Goal: Transaction & Acquisition: Download file/media

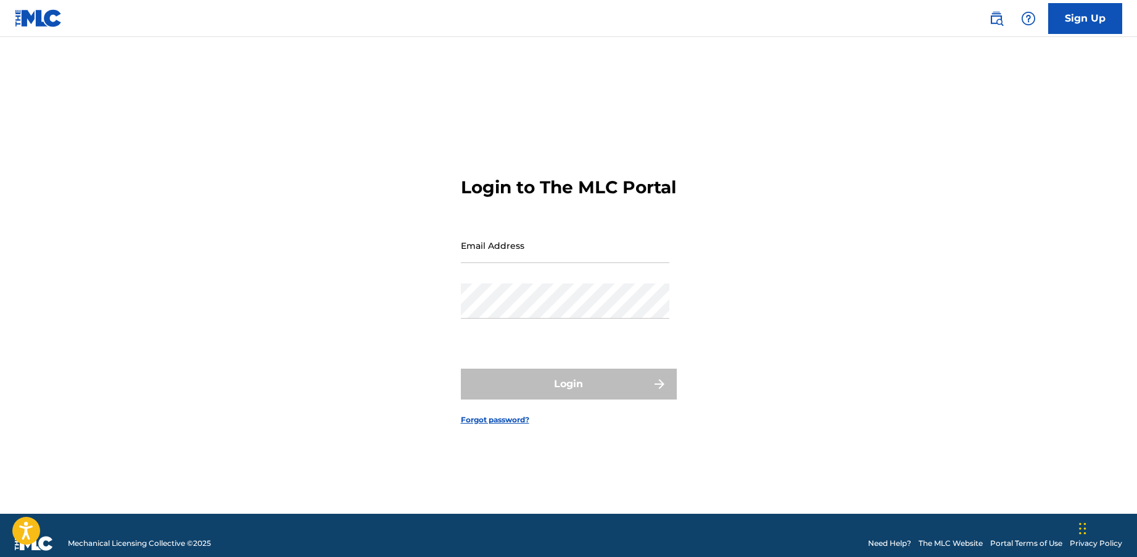
click at [529, 259] on input "Email Address" at bounding box center [565, 245] width 209 height 35
type input "[PERSON_NAME][EMAIL_ADDRESS][DOMAIN_NAME]"
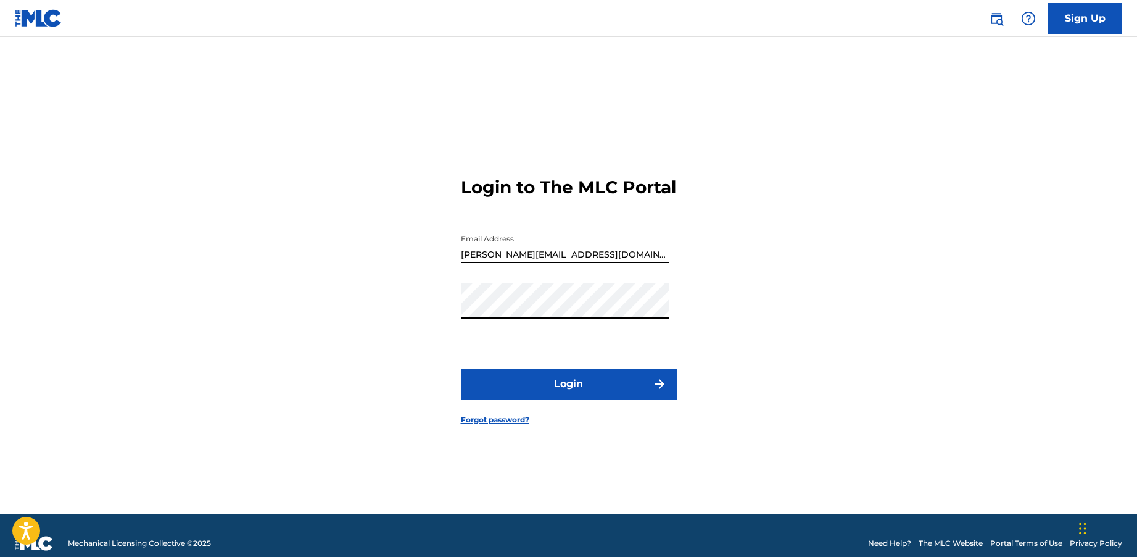
click at [522, 391] on button "Login" at bounding box center [569, 383] width 216 height 31
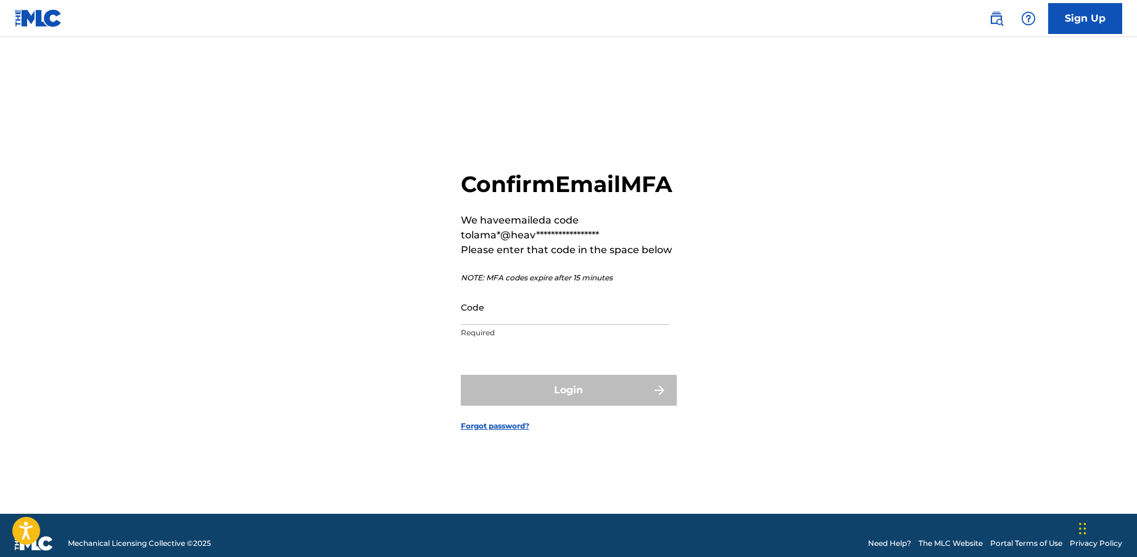
click at [539, 320] on input "Code" at bounding box center [565, 306] width 209 height 35
paste input "032309"
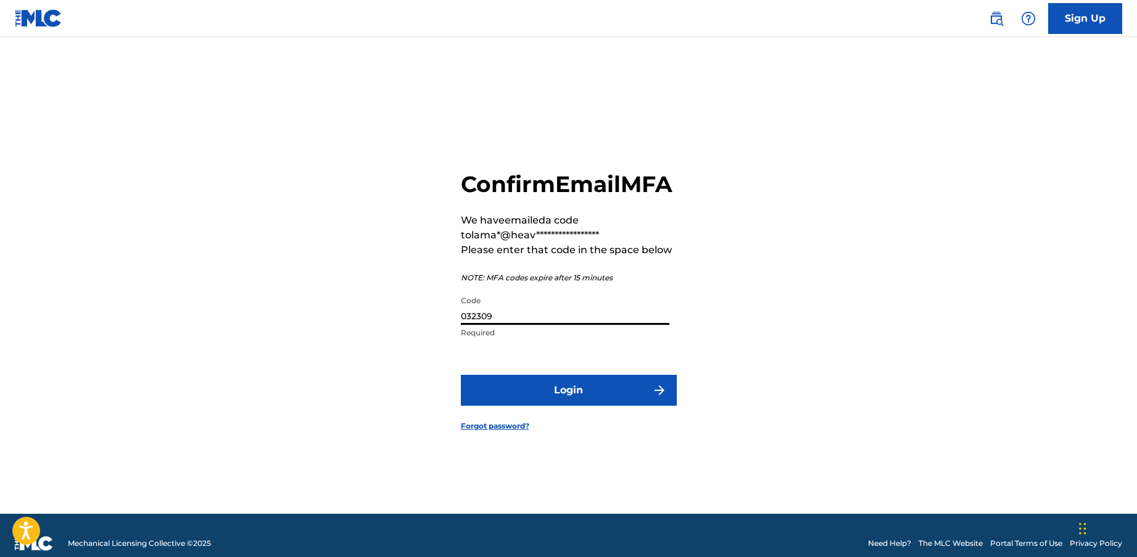
type input "032309"
click at [571, 393] on button "Login" at bounding box center [569, 390] width 216 height 31
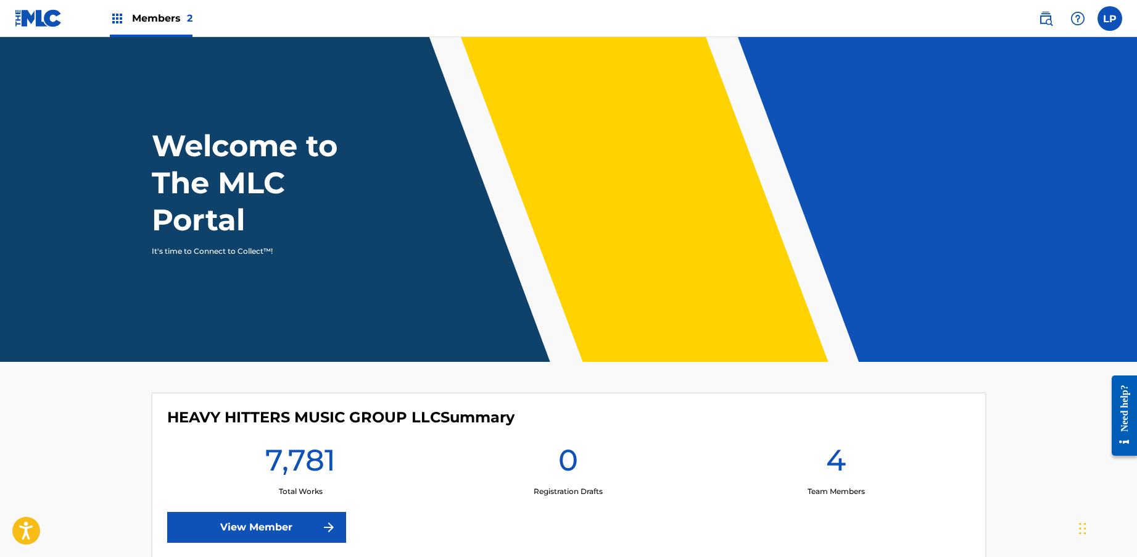
click at [162, 27] on div "Members 2" at bounding box center [151, 18] width 83 height 36
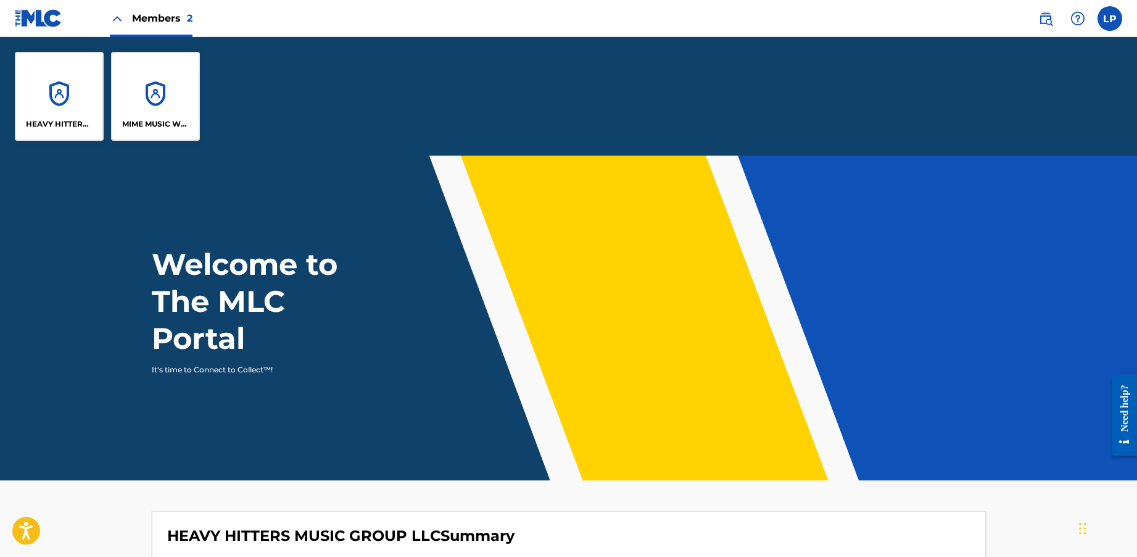
click at [80, 85] on div "HEAVY HITTERS MUSIC GROUP LLC" at bounding box center [59, 96] width 89 height 89
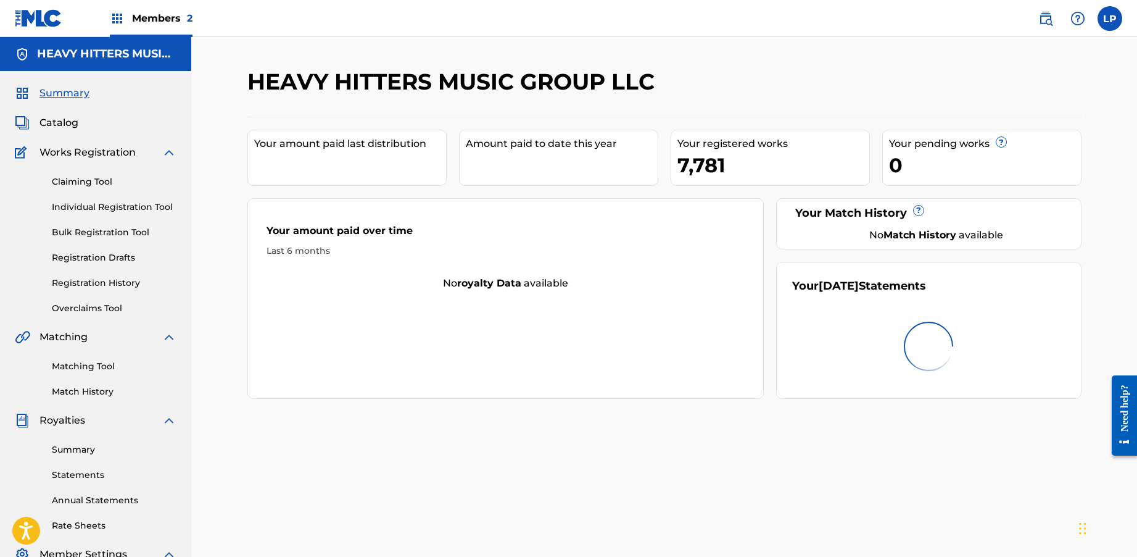
scroll to position [7, 0]
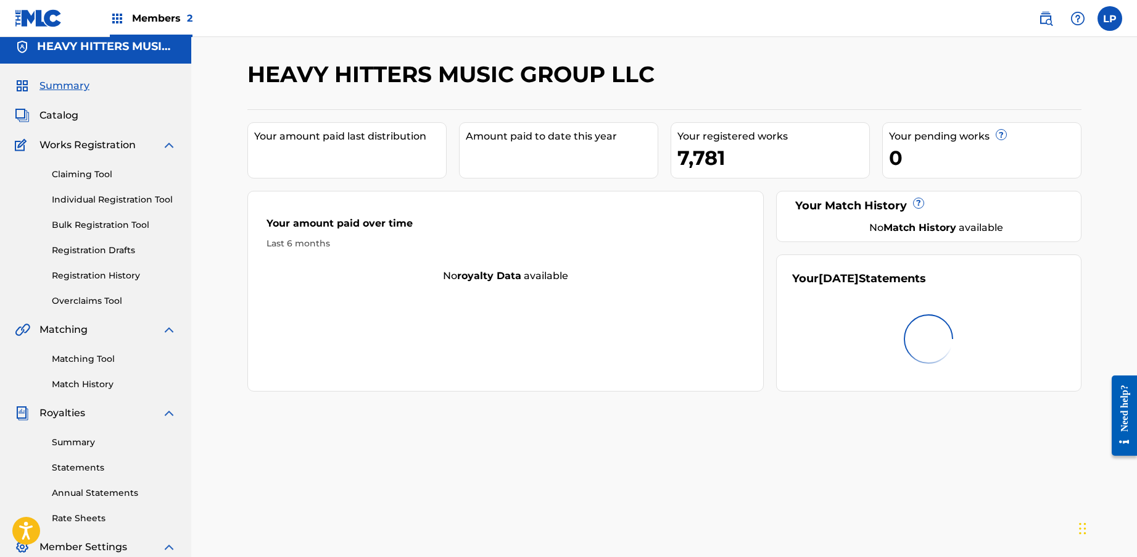
click at [80, 472] on link "Statements" at bounding box center [114, 467] width 125 height 13
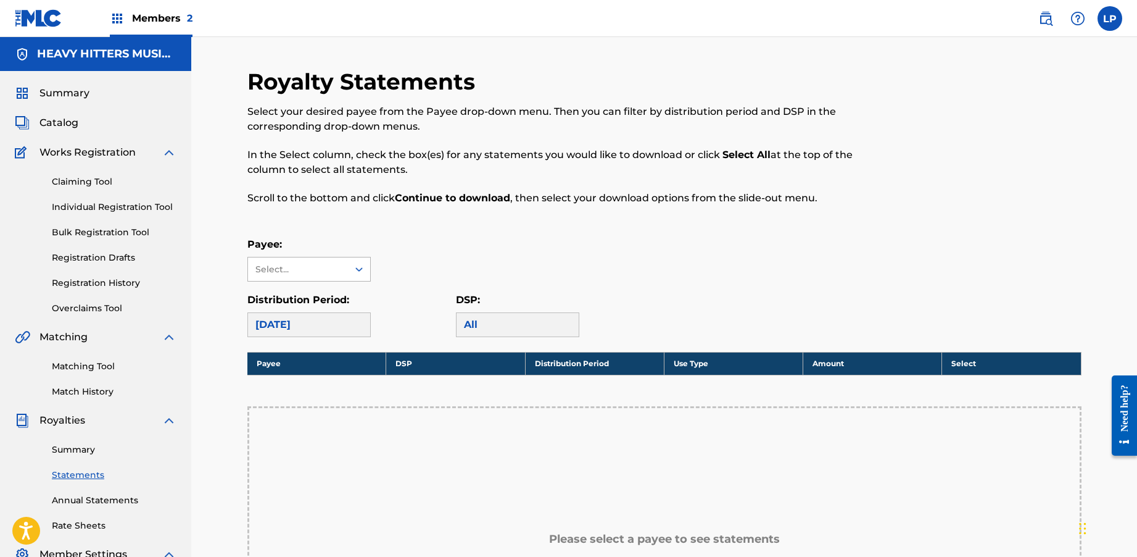
click at [302, 265] on div "Select..." at bounding box center [298, 269] width 84 height 13
click at [372, 243] on div "Payee: Use Up and Down to choose options, press Enter to select the currently f…" at bounding box center [664, 259] width 834 height 44
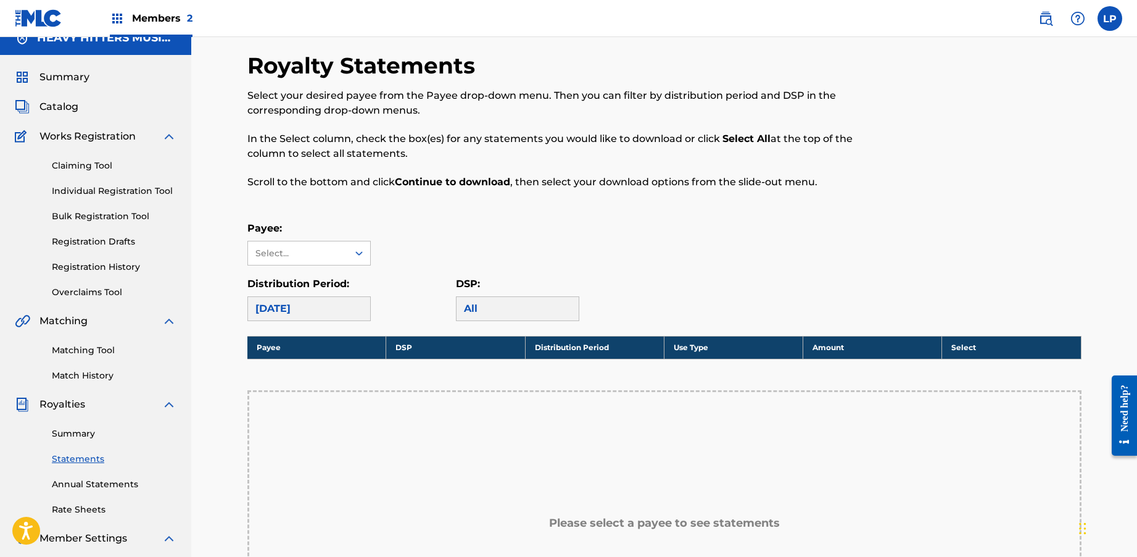
scroll to position [32, 0]
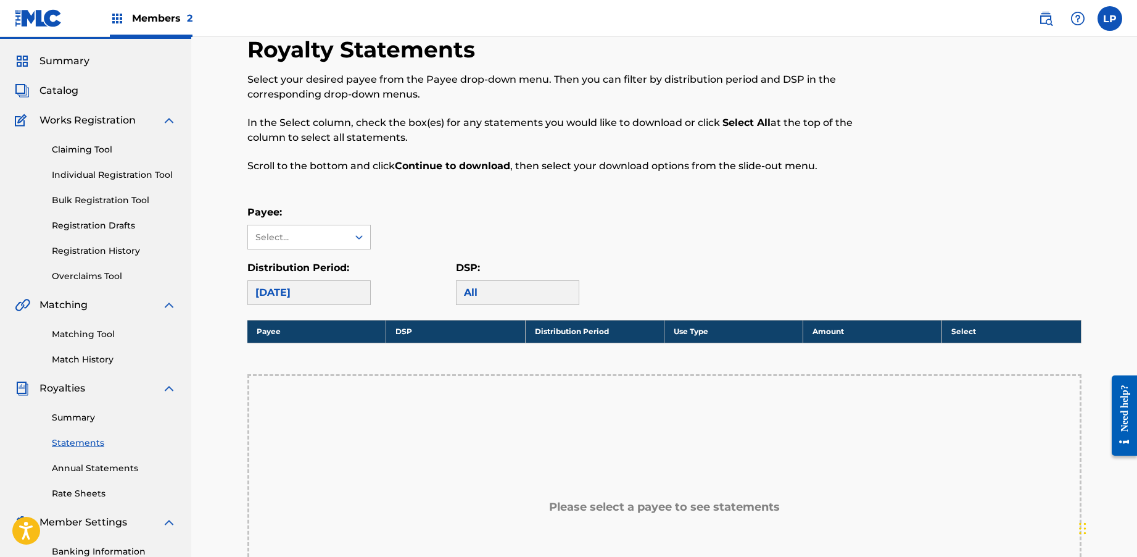
click at [343, 291] on div "[DATE]" at bounding box center [308, 292] width 123 height 25
click at [341, 240] on div "Select..." at bounding box center [298, 236] width 100 height 23
click at [335, 260] on div "No options" at bounding box center [309, 261] width 122 height 25
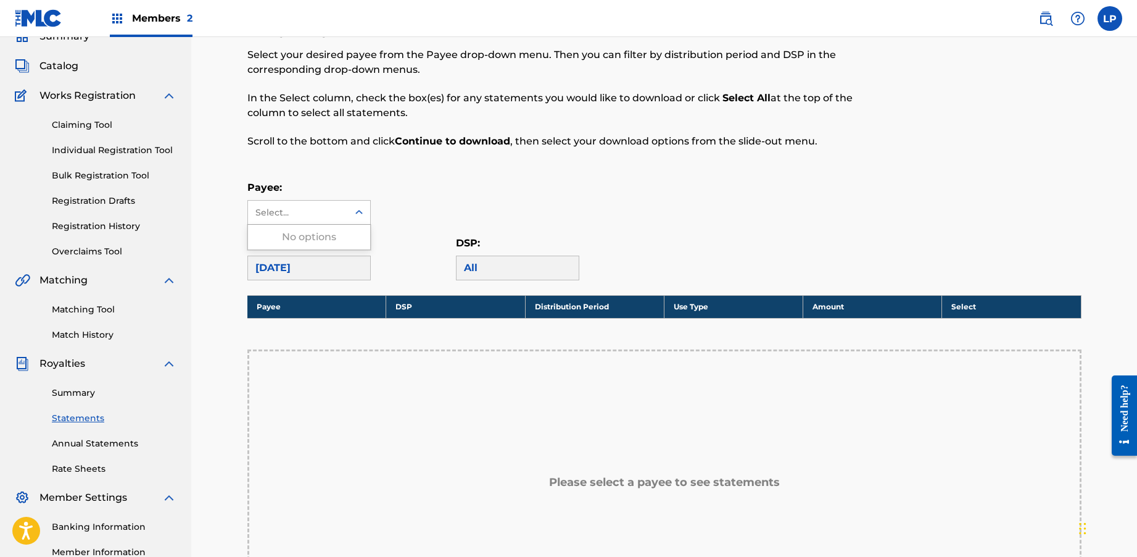
click at [457, 256] on div "All" at bounding box center [517, 268] width 123 height 25
click at [474, 262] on div "All" at bounding box center [517, 268] width 123 height 25
click at [357, 222] on div at bounding box center [359, 212] width 22 height 22
click at [344, 240] on div "No options" at bounding box center [309, 237] width 122 height 25
click at [342, 272] on div "[DATE]" at bounding box center [308, 268] width 123 height 25
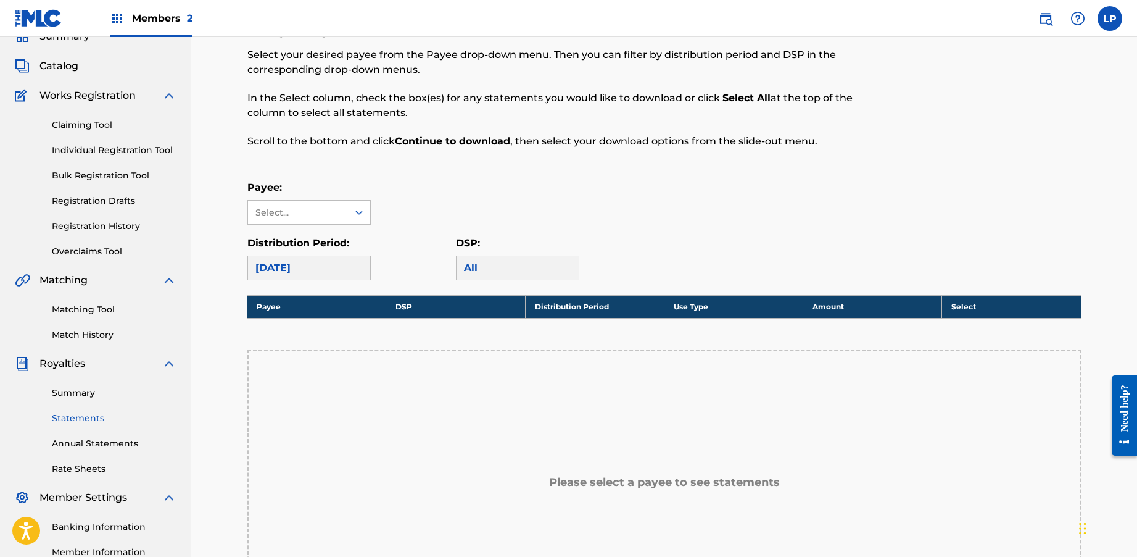
click at [461, 267] on div "All" at bounding box center [517, 268] width 123 height 25
click at [336, 267] on div "[DATE]" at bounding box center [308, 268] width 123 height 25
click at [418, 265] on div "Distribution Period: August 2025" at bounding box center [351, 258] width 209 height 44
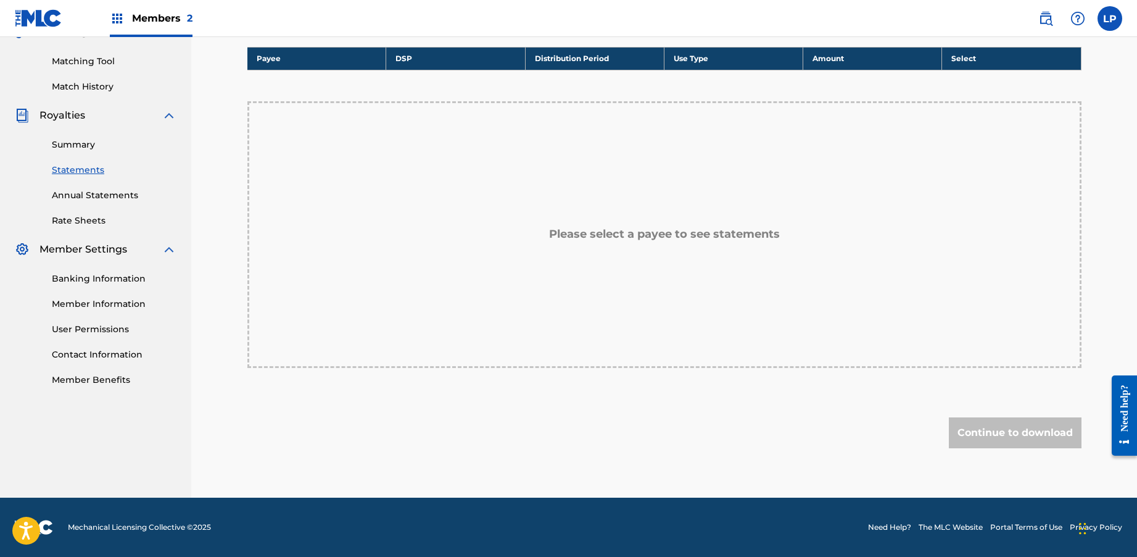
scroll to position [0, 0]
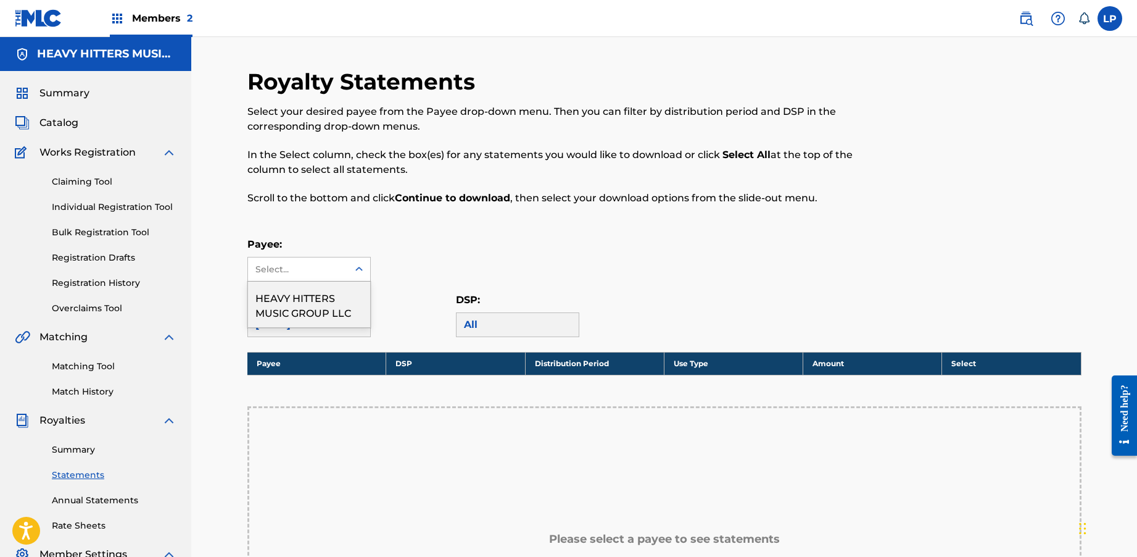
click at [344, 269] on div "Select..." at bounding box center [298, 268] width 100 height 23
click at [324, 304] on div "HEAVY HITTERS MUSIC GROUP LLC" at bounding box center [309, 304] width 122 height 46
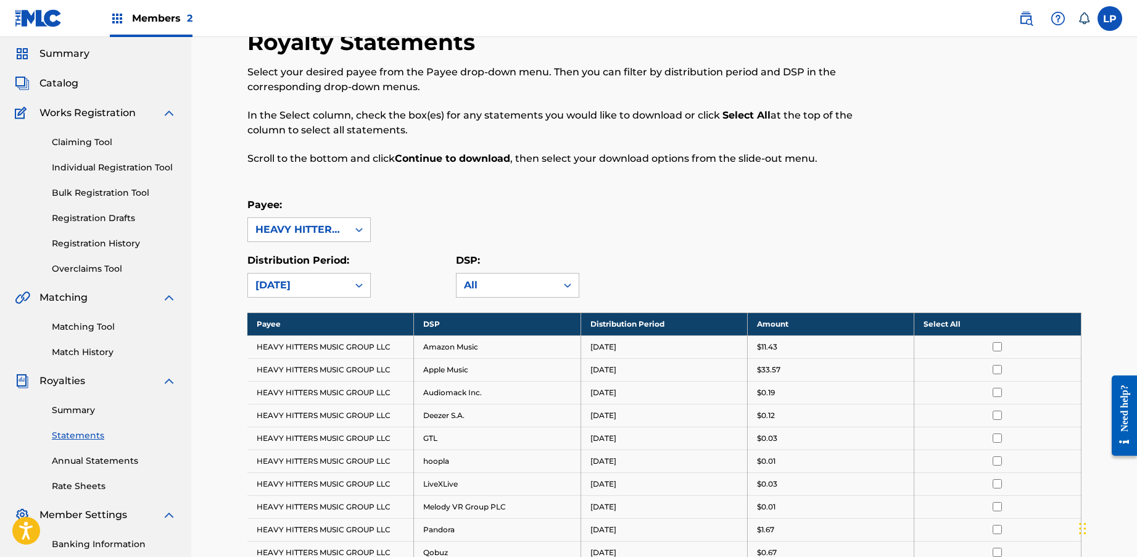
scroll to position [72, 0]
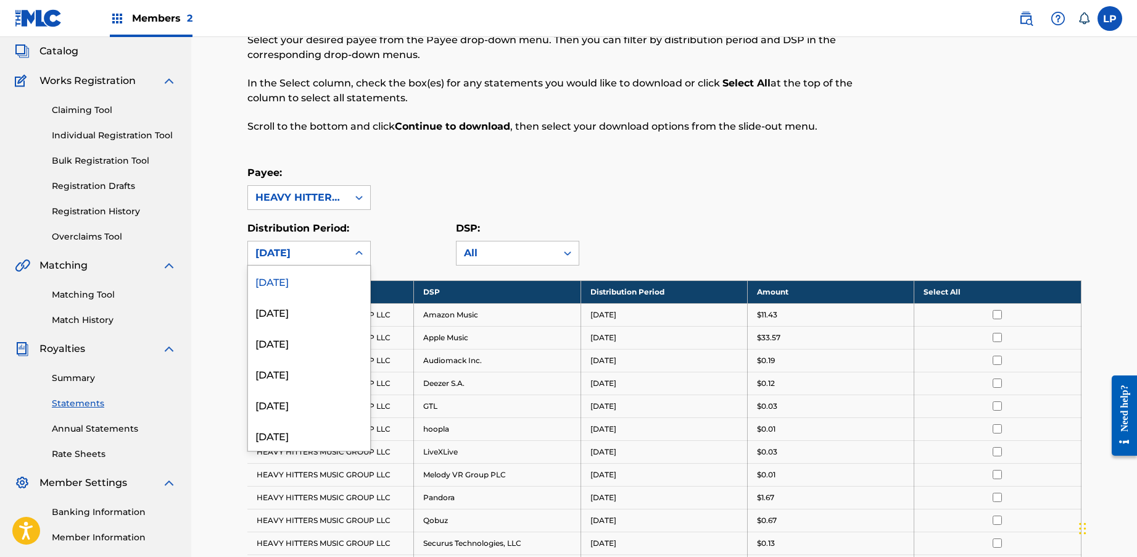
click at [349, 254] on div at bounding box center [359, 253] width 22 height 22
click at [320, 405] on div "[DATE]" at bounding box center [309, 404] width 122 height 31
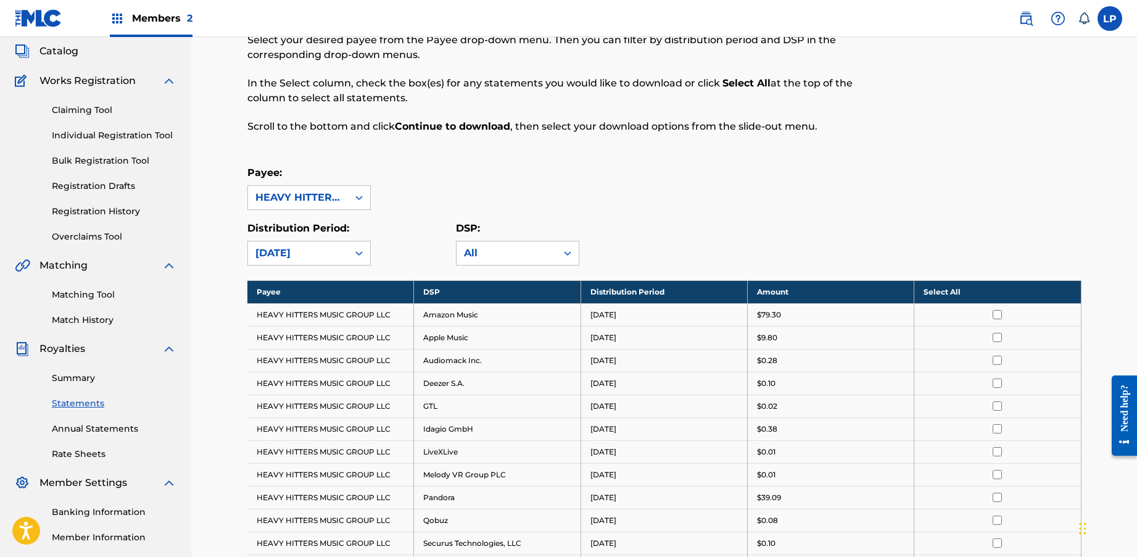
click at [960, 293] on th "Select All" at bounding box center [998, 291] width 167 height 23
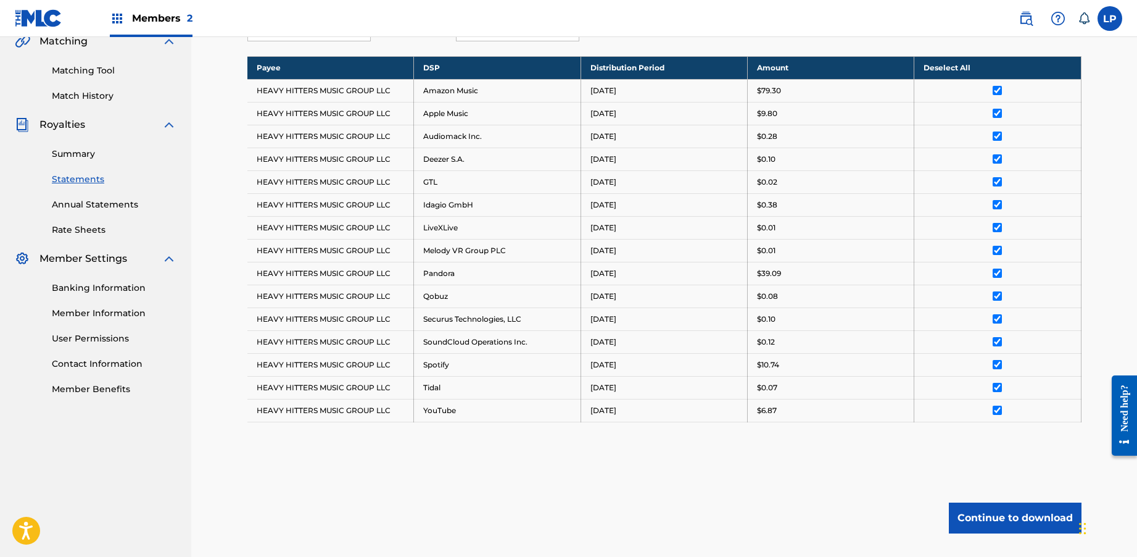
scroll to position [304, 0]
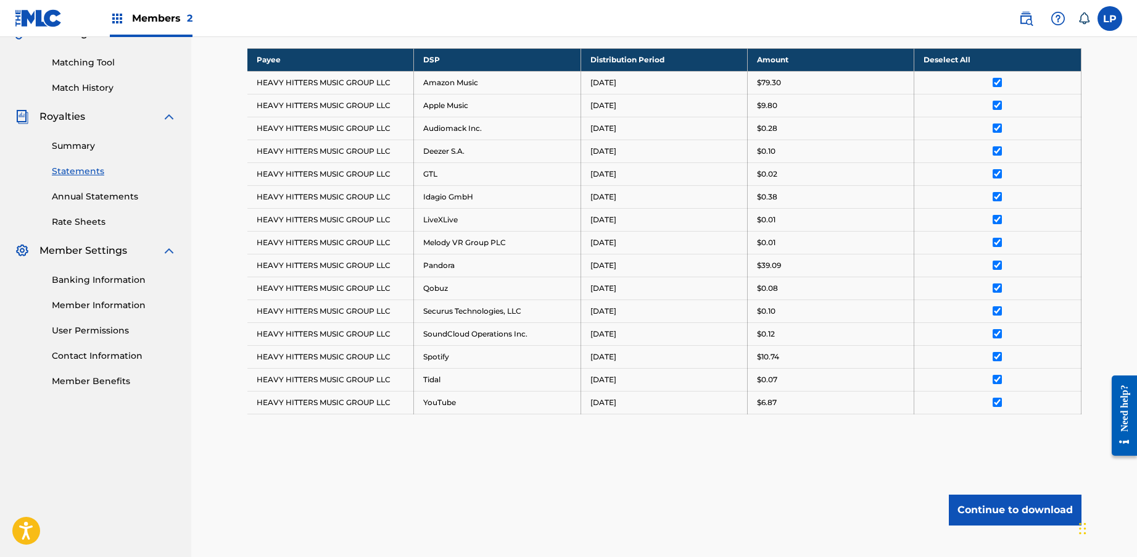
click at [962, 496] on button "Continue to download" at bounding box center [1015, 509] width 133 height 31
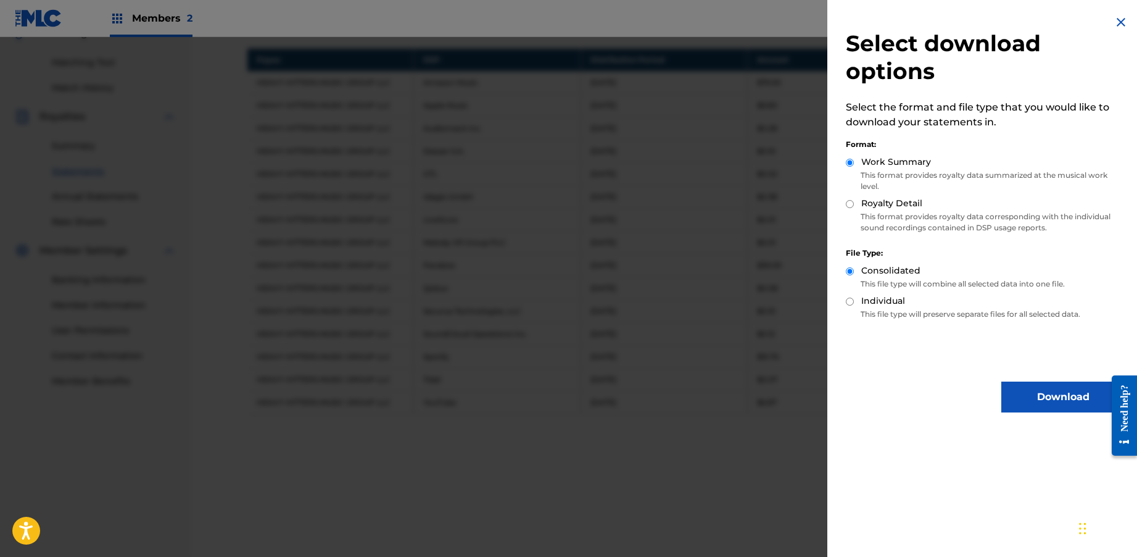
click at [1036, 401] on button "Download" at bounding box center [1063, 396] width 123 height 31
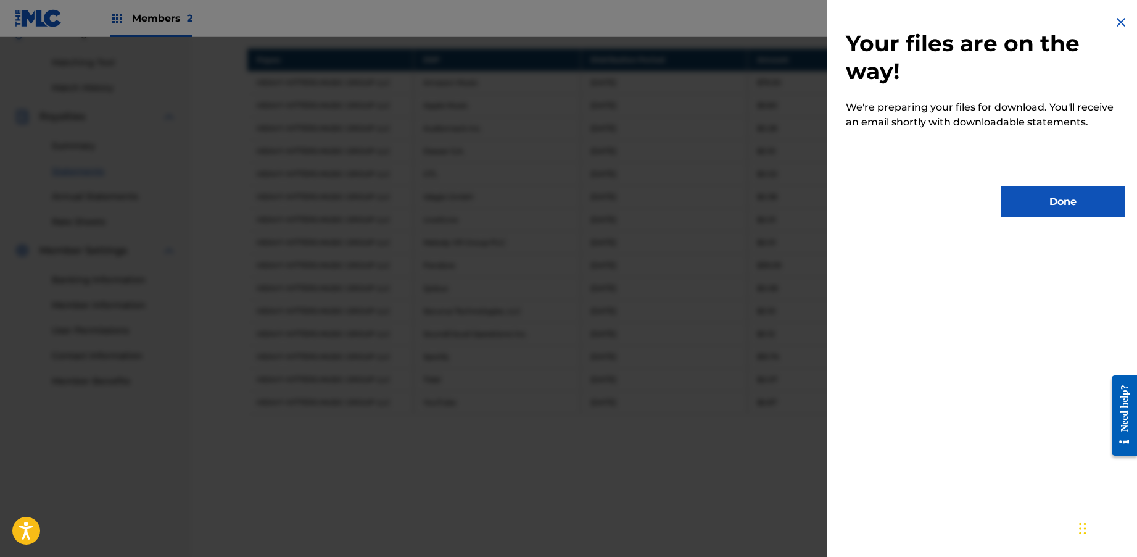
click at [1036, 203] on button "Done" at bounding box center [1063, 201] width 123 height 31
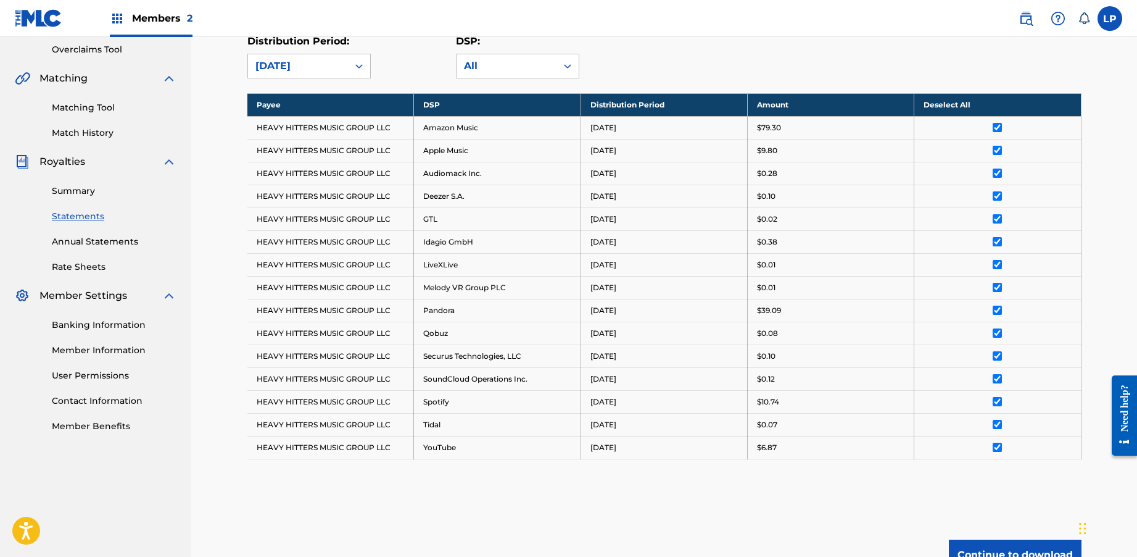
scroll to position [243, 0]
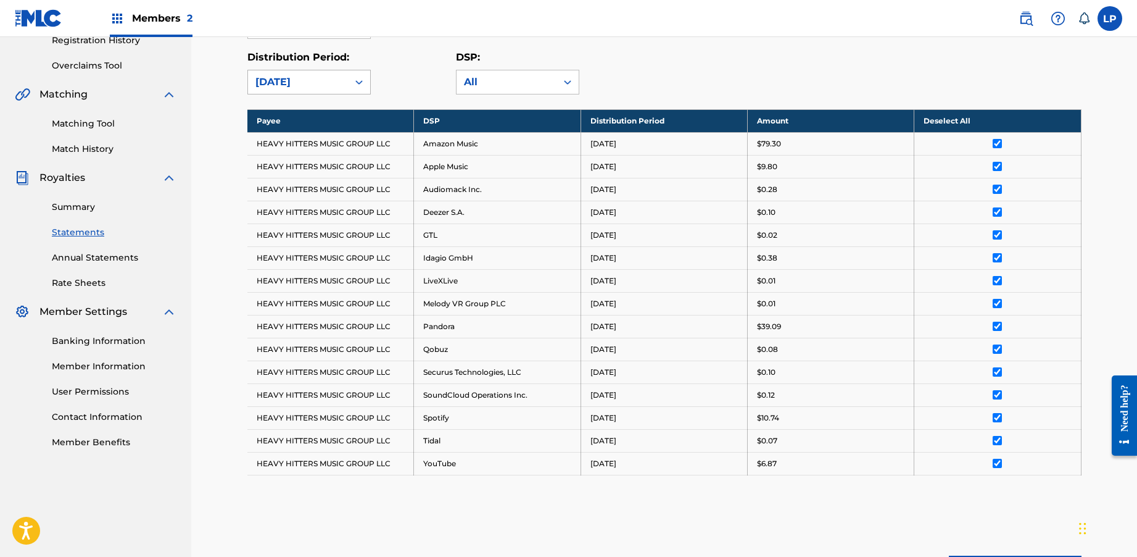
click at [323, 86] on div "[DATE]" at bounding box center [298, 82] width 85 height 15
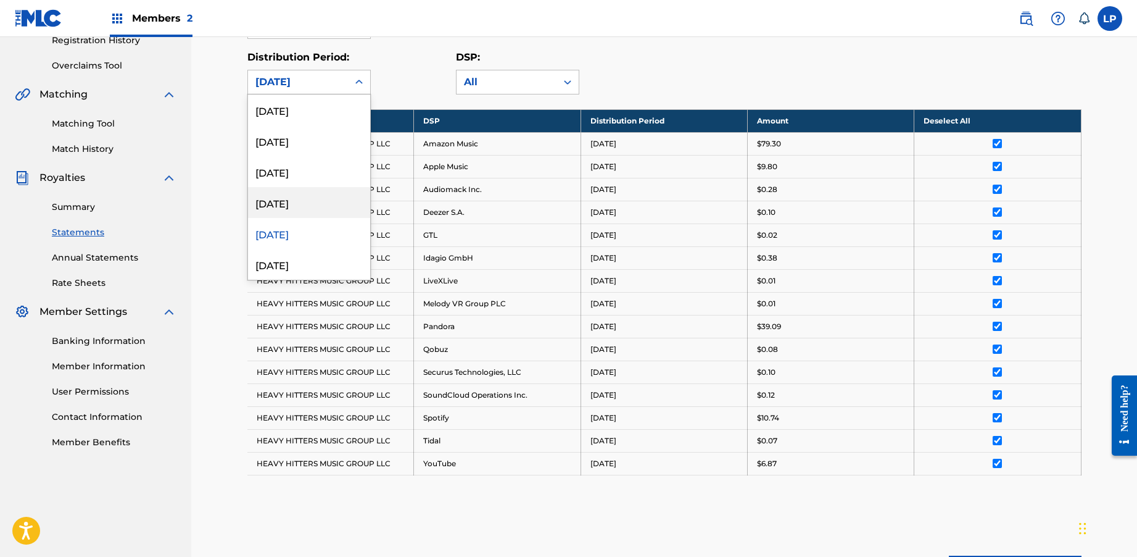
click at [305, 202] on div "[DATE]" at bounding box center [309, 202] width 122 height 31
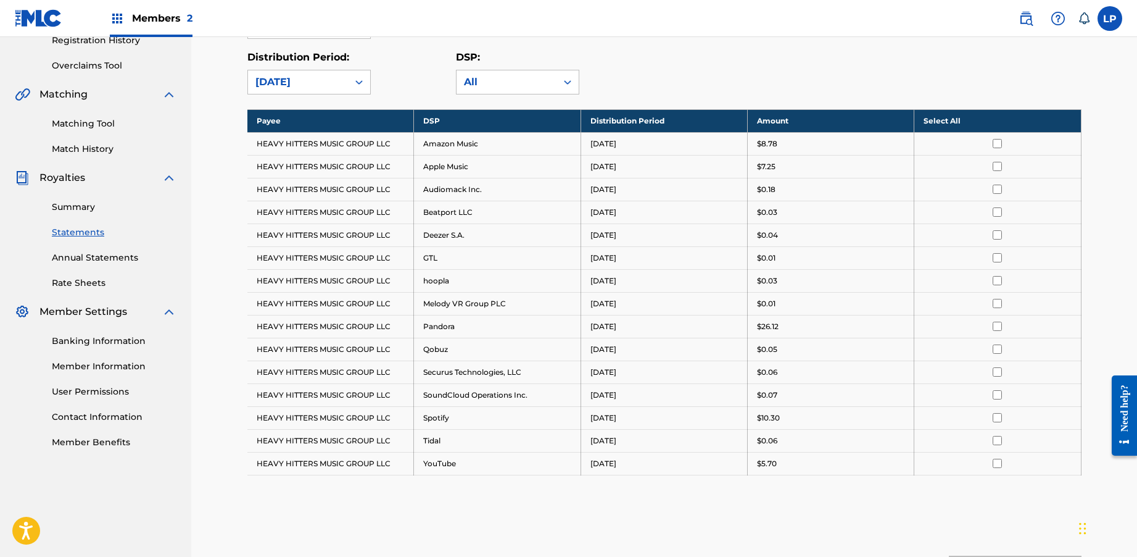
click at [939, 113] on th "Select All" at bounding box center [998, 120] width 167 height 23
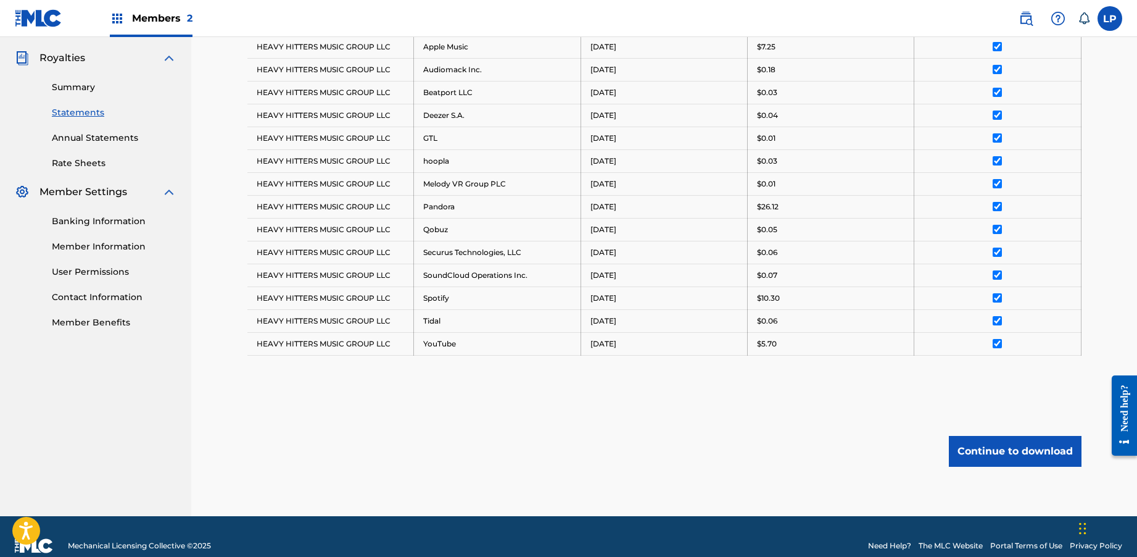
scroll to position [381, 0]
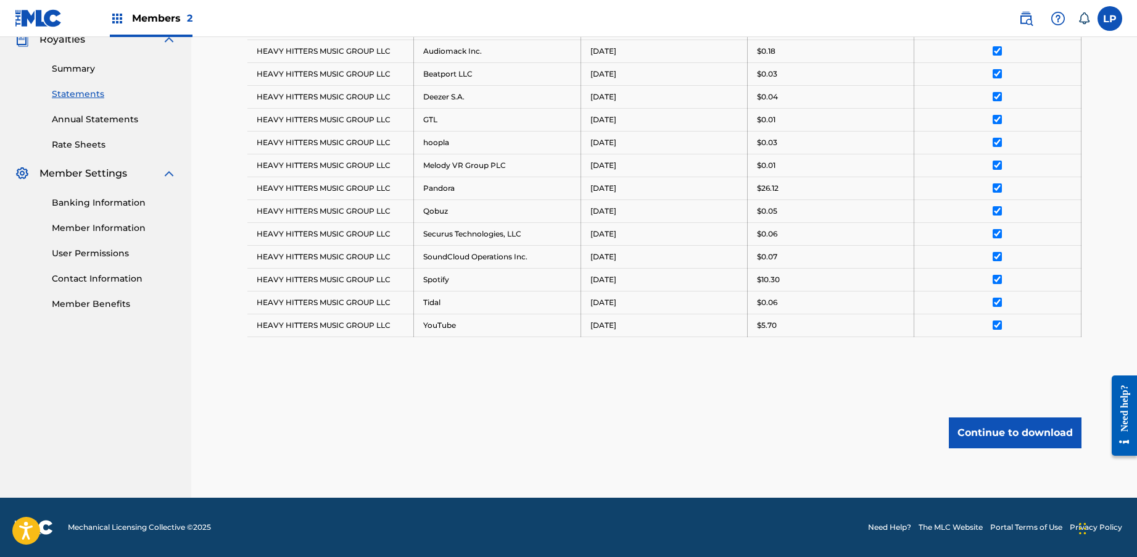
click at [1000, 440] on button "Continue to download" at bounding box center [1015, 432] width 133 height 31
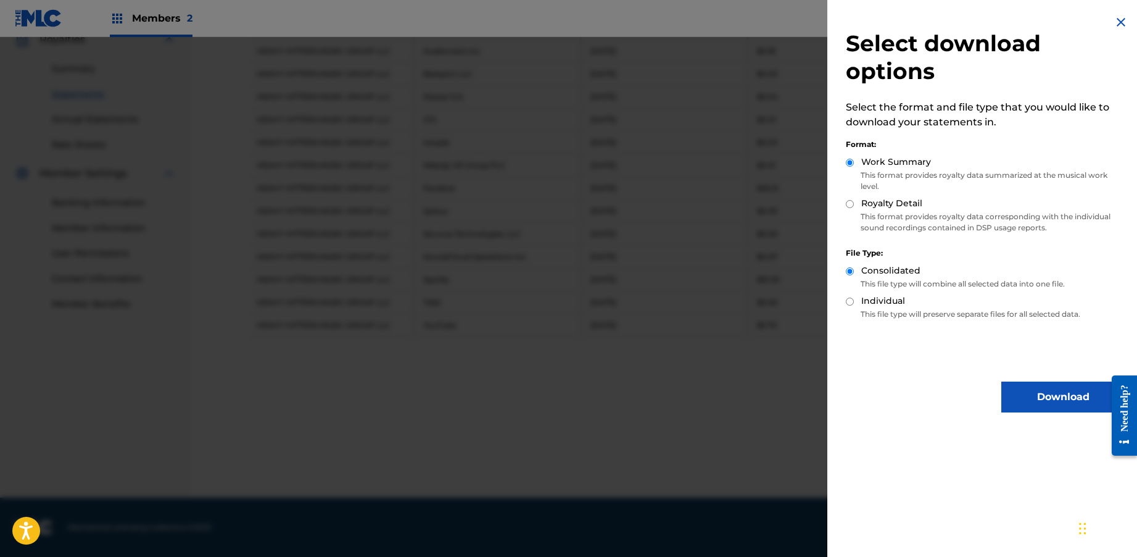
click at [1022, 389] on button "Download" at bounding box center [1063, 396] width 123 height 31
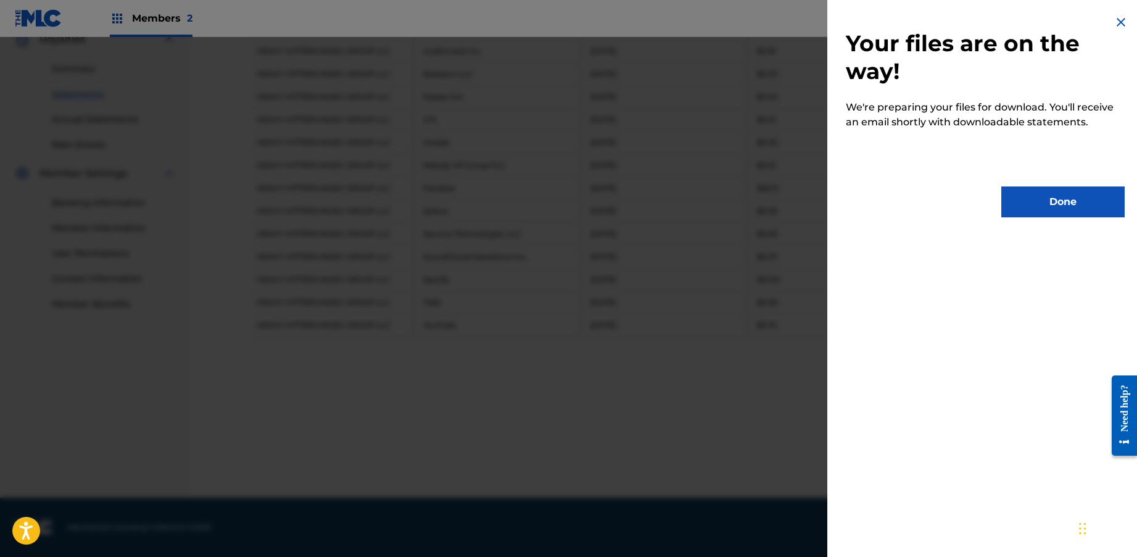
click at [1040, 202] on button "Done" at bounding box center [1063, 201] width 123 height 31
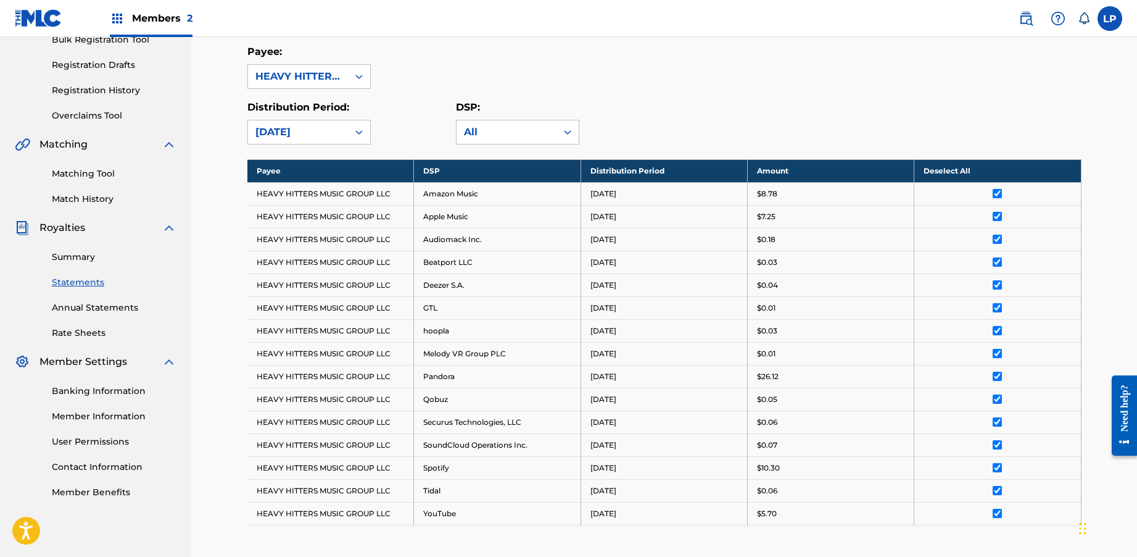
scroll to position [200, 0]
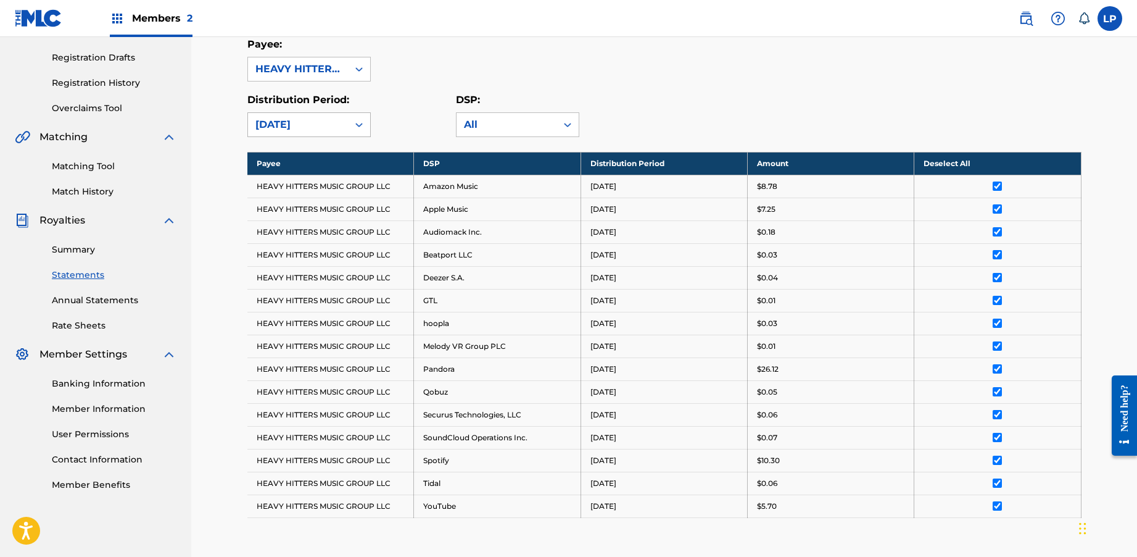
click at [317, 124] on div "[DATE]" at bounding box center [298, 124] width 85 height 15
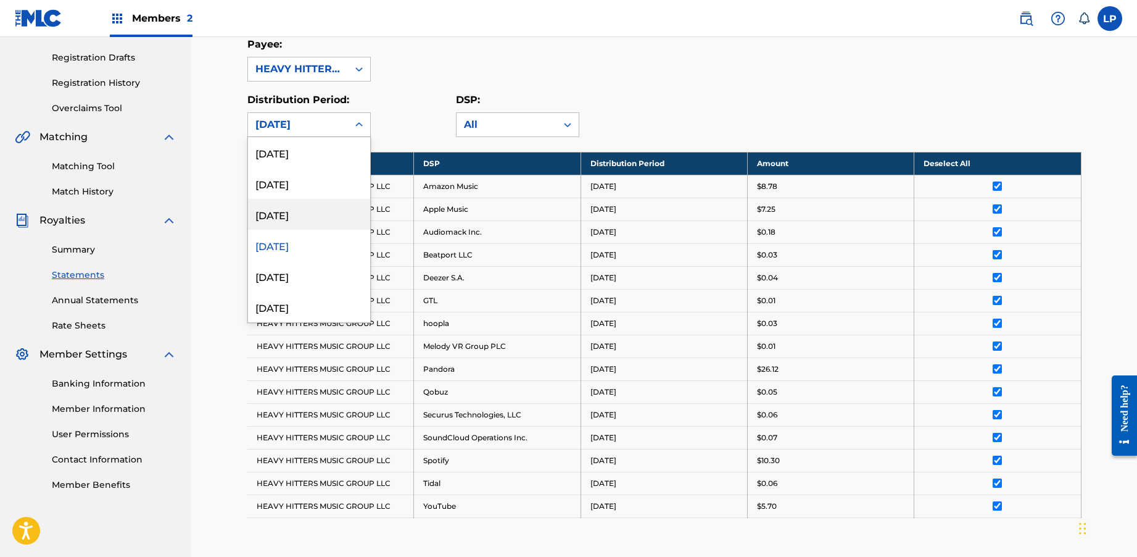
click at [315, 208] on div "[DATE]" at bounding box center [309, 214] width 122 height 31
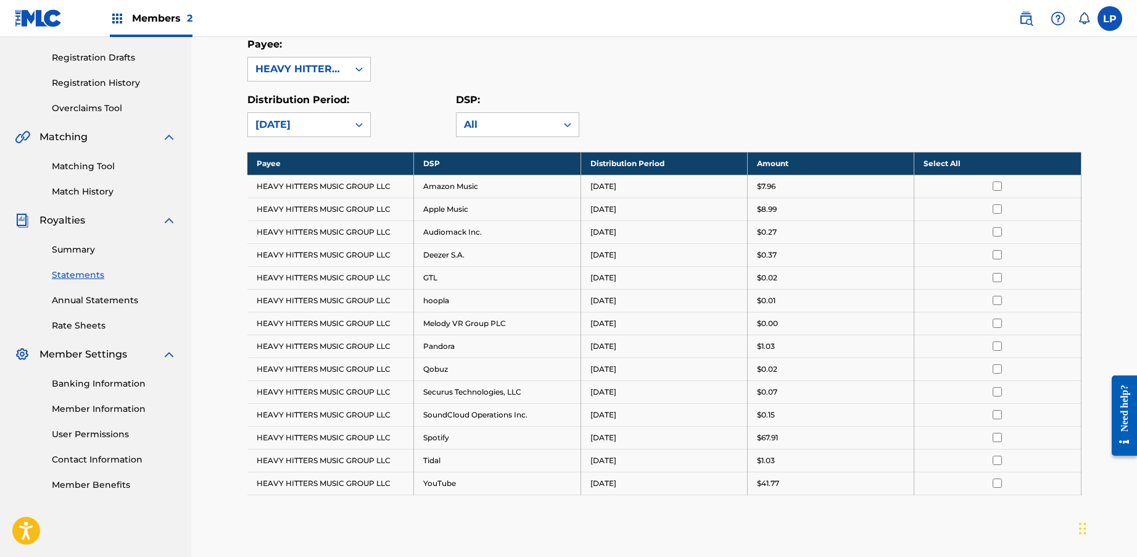
click at [979, 167] on th "Select All" at bounding box center [998, 163] width 167 height 23
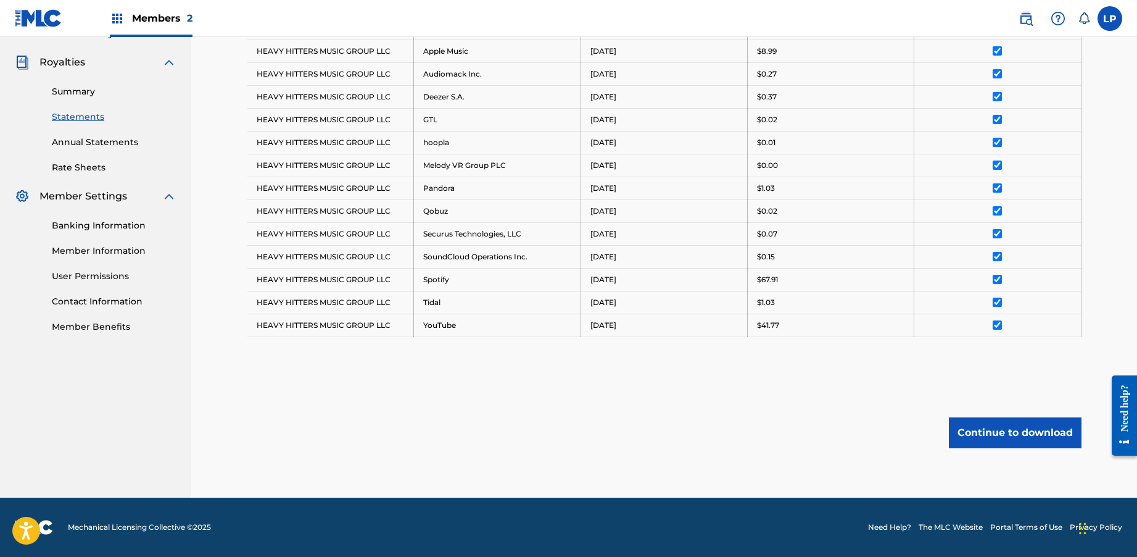
click at [1005, 425] on button "Continue to download" at bounding box center [1015, 432] width 133 height 31
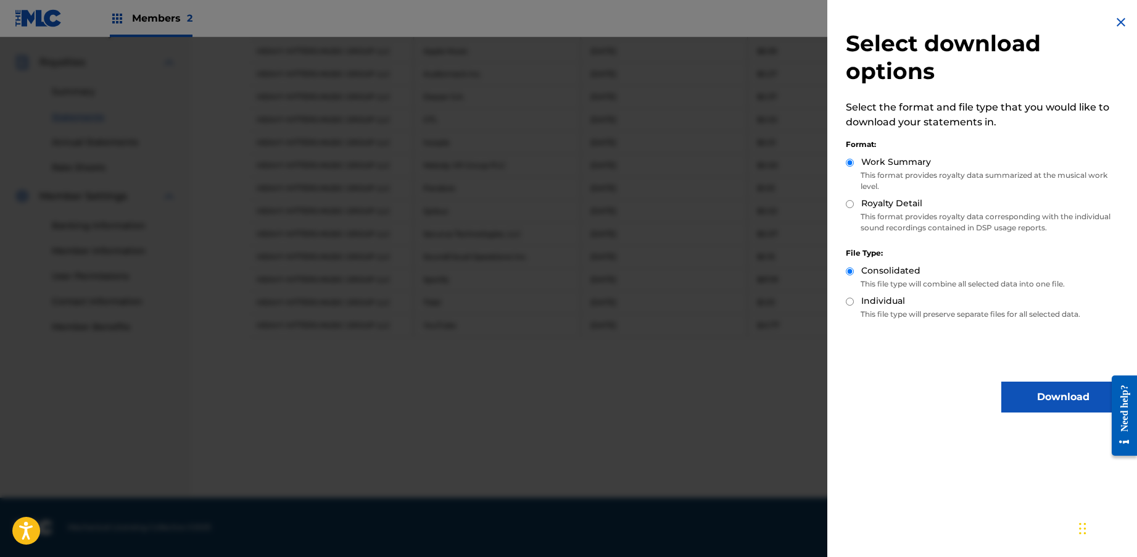
click at [1022, 385] on button "Download" at bounding box center [1063, 396] width 123 height 31
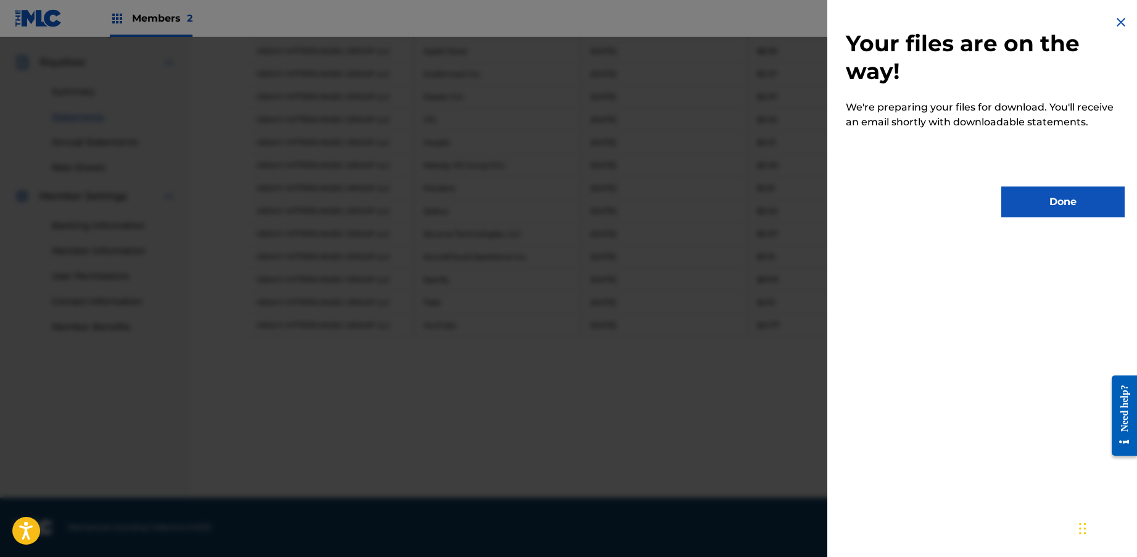
click at [1042, 210] on button "Done" at bounding box center [1063, 201] width 123 height 31
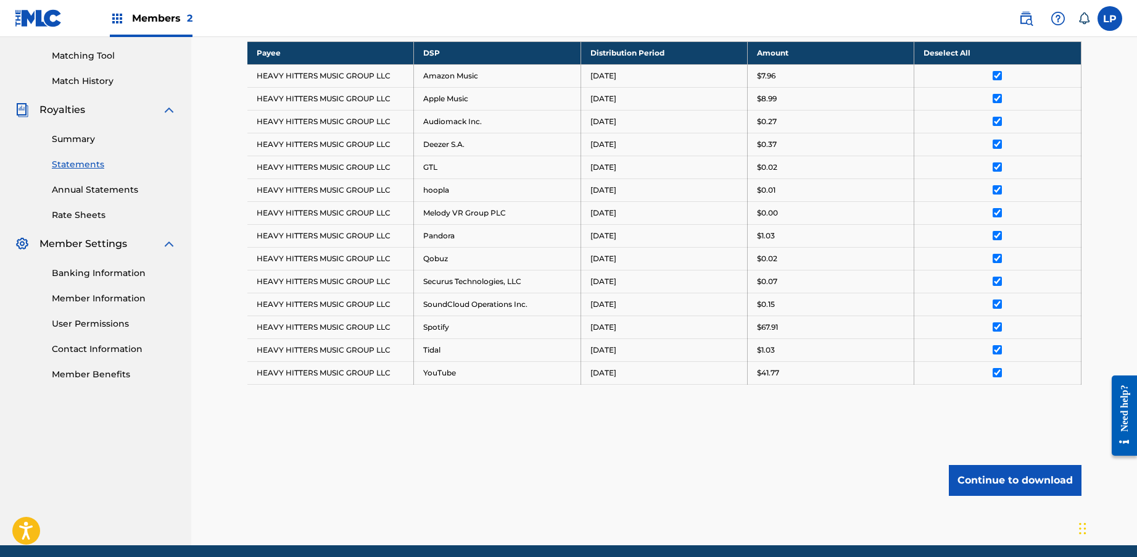
scroll to position [0, 0]
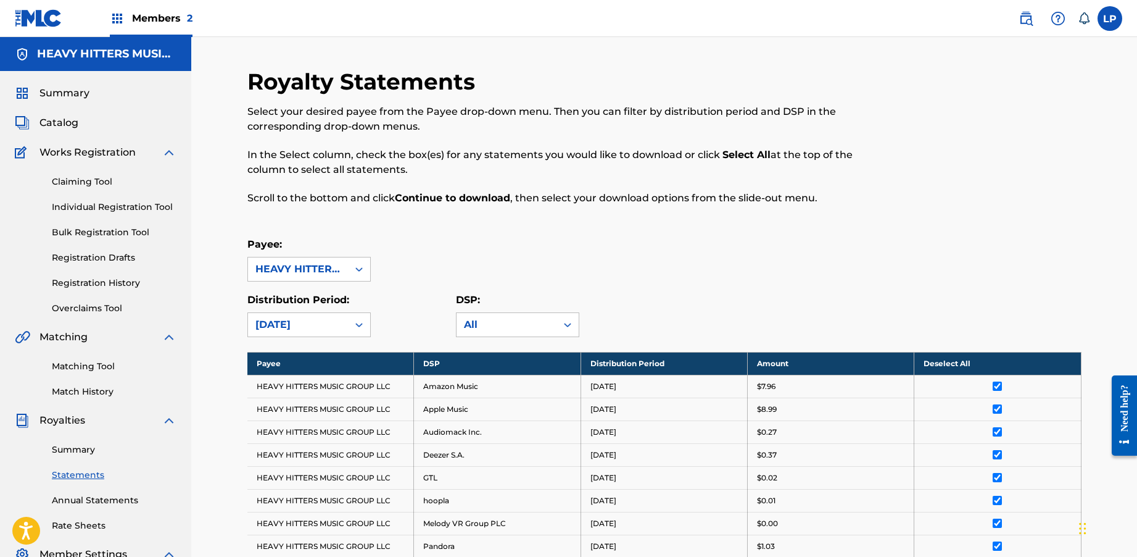
click at [129, 22] on div "Members 2" at bounding box center [151, 18] width 83 height 36
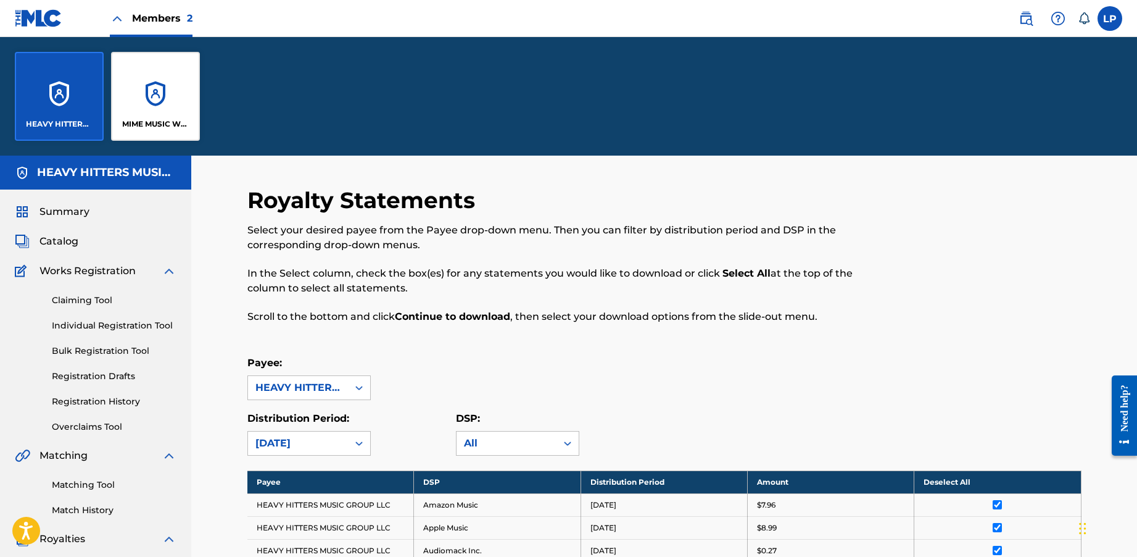
click at [134, 80] on div "MIME MUSIC WORLDWIDE" at bounding box center [155, 96] width 89 height 89
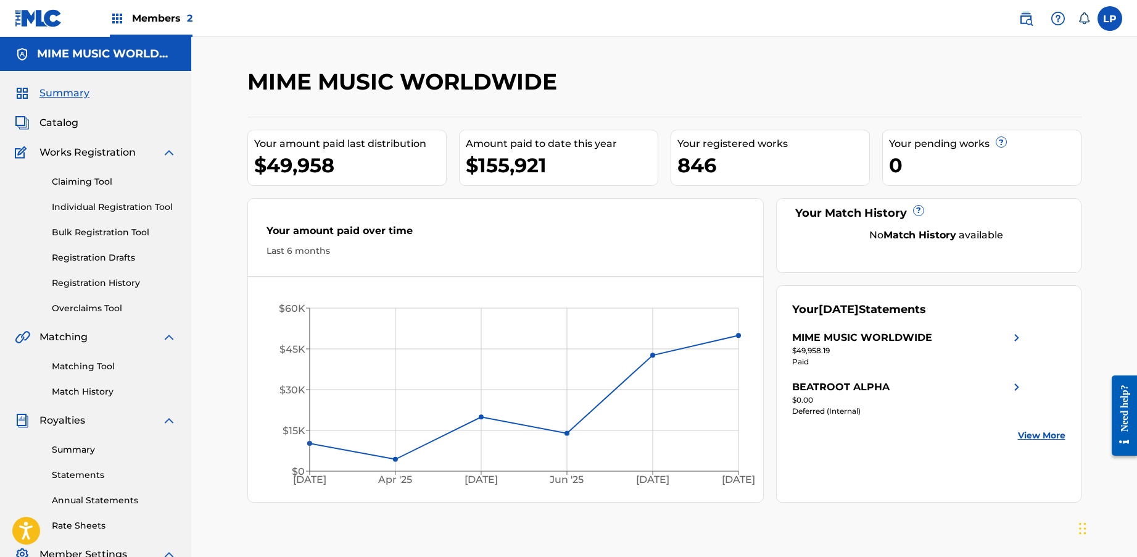
click at [94, 470] on link "Statements" at bounding box center [114, 474] width 125 height 13
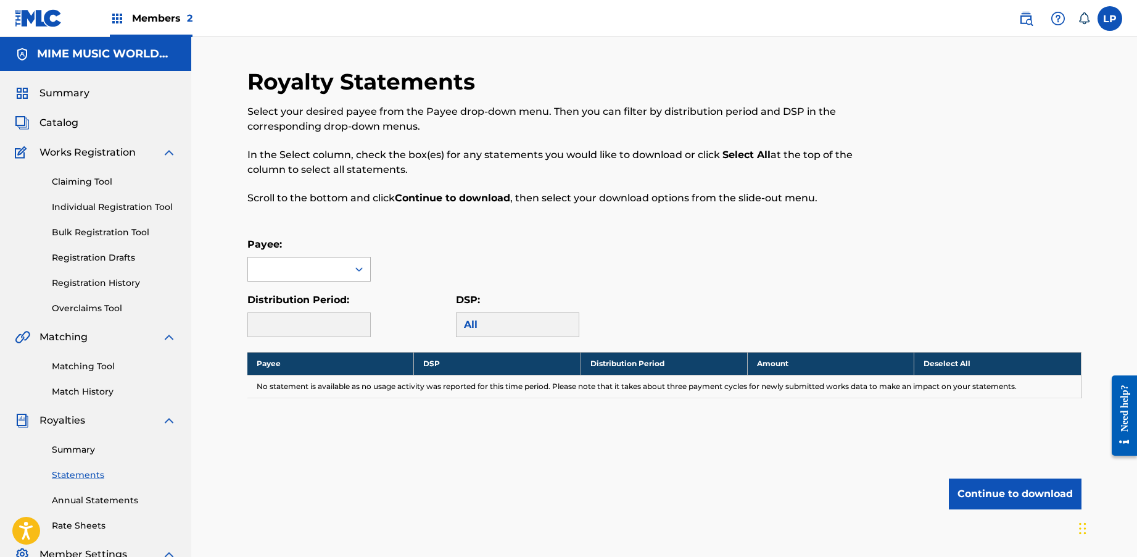
click at [349, 274] on div at bounding box center [359, 269] width 22 height 22
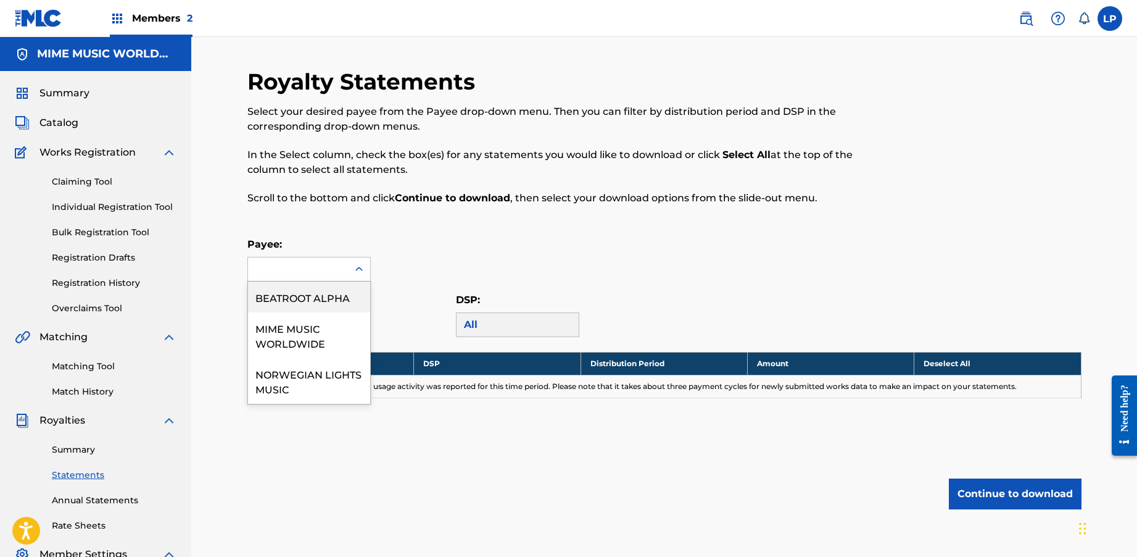
click at [338, 306] on div "BEATROOT ALPHA" at bounding box center [309, 296] width 122 height 31
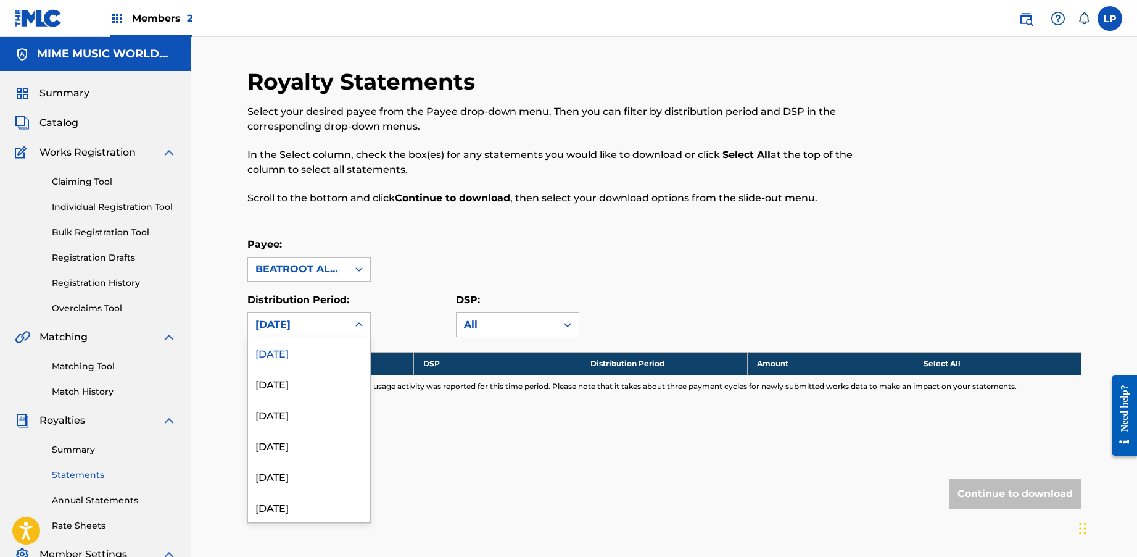
click at [340, 318] on div "[DATE]" at bounding box center [298, 324] width 85 height 15
drag, startPoint x: 310, startPoint y: 385, endPoint x: 326, endPoint y: 360, distance: 28.9
click at [310, 385] on div "[DATE]" at bounding box center [309, 383] width 122 height 31
click at [346, 326] on div "[DATE]" at bounding box center [298, 324] width 100 height 23
click at [302, 418] on div "[DATE]" at bounding box center [309, 414] width 122 height 31
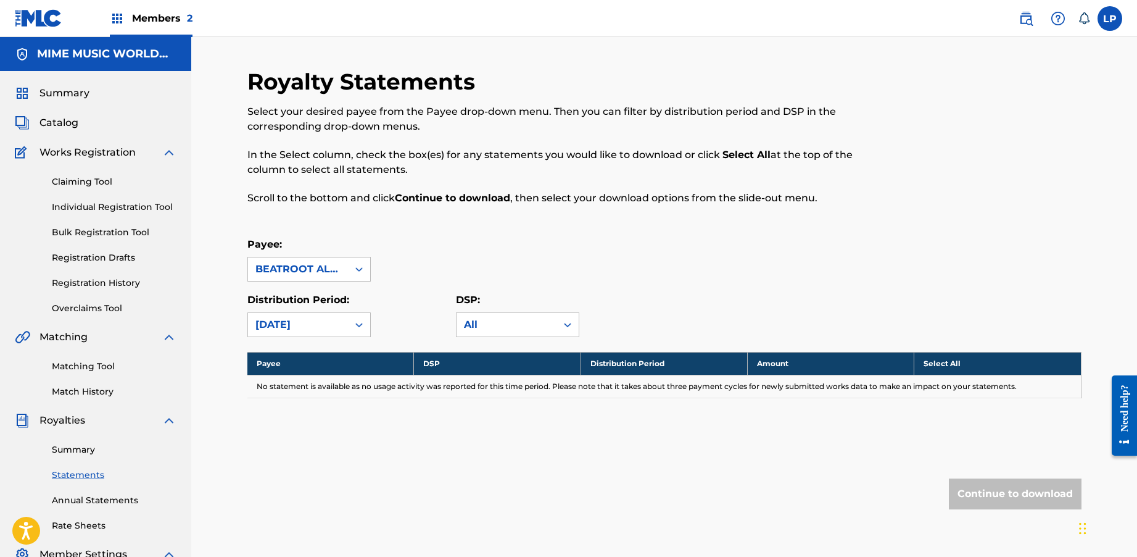
click at [335, 333] on div "[DATE]" at bounding box center [298, 324] width 100 height 23
click at [348, 269] on div at bounding box center [359, 268] width 22 height 23
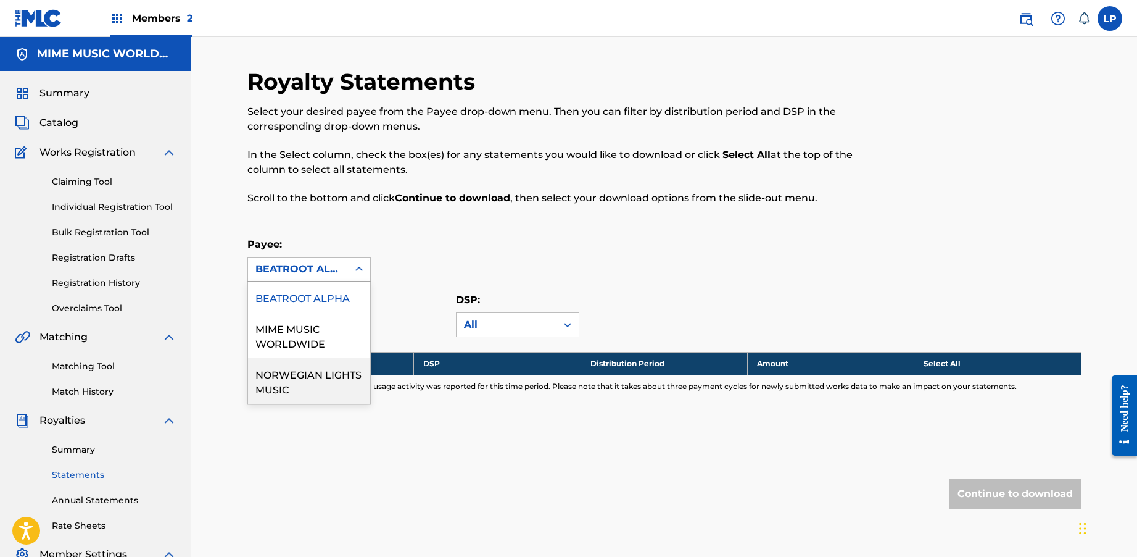
click at [322, 368] on div "NORWEGIAN LIGHTS MUSIC" at bounding box center [309, 381] width 122 height 46
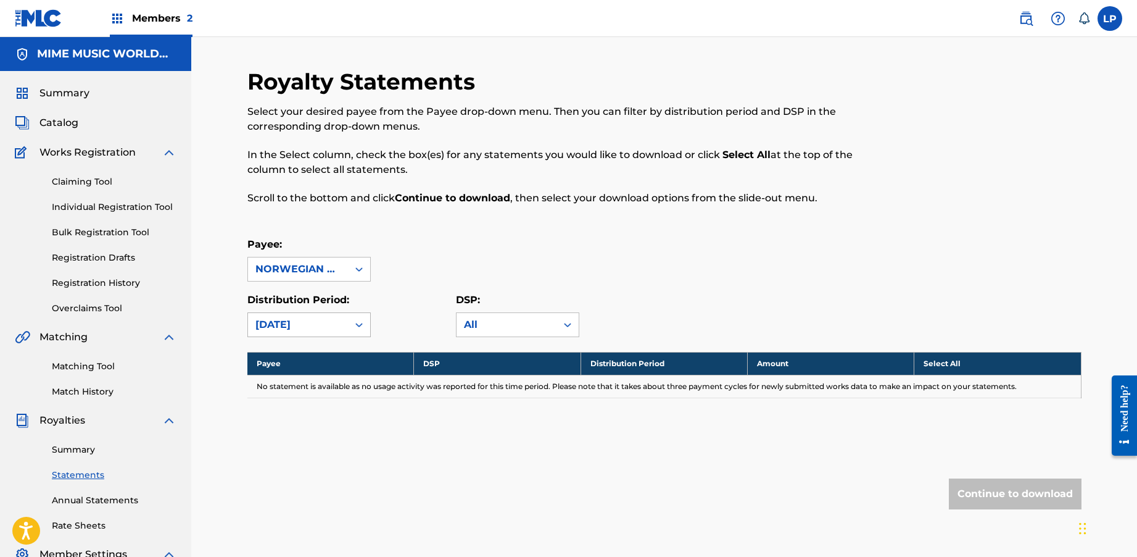
click at [337, 328] on div "[DATE]" at bounding box center [298, 324] width 85 height 15
click at [326, 376] on div "[DATE]" at bounding box center [309, 383] width 122 height 31
click at [336, 326] on div "[DATE]" at bounding box center [298, 324] width 85 height 15
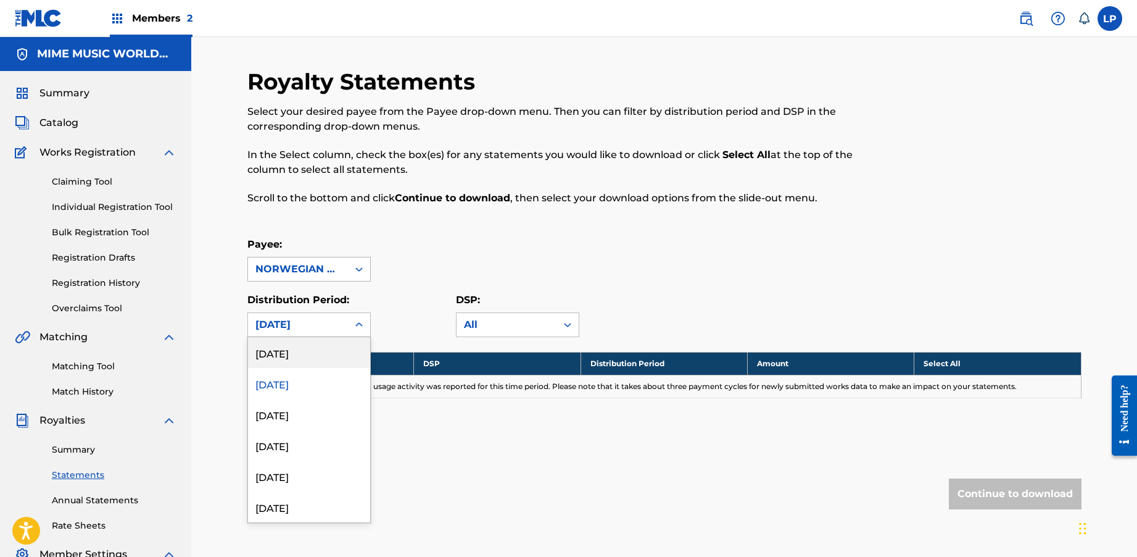
click at [331, 268] on div "NORWEGIAN LIGHTS MUSIC" at bounding box center [298, 269] width 85 height 15
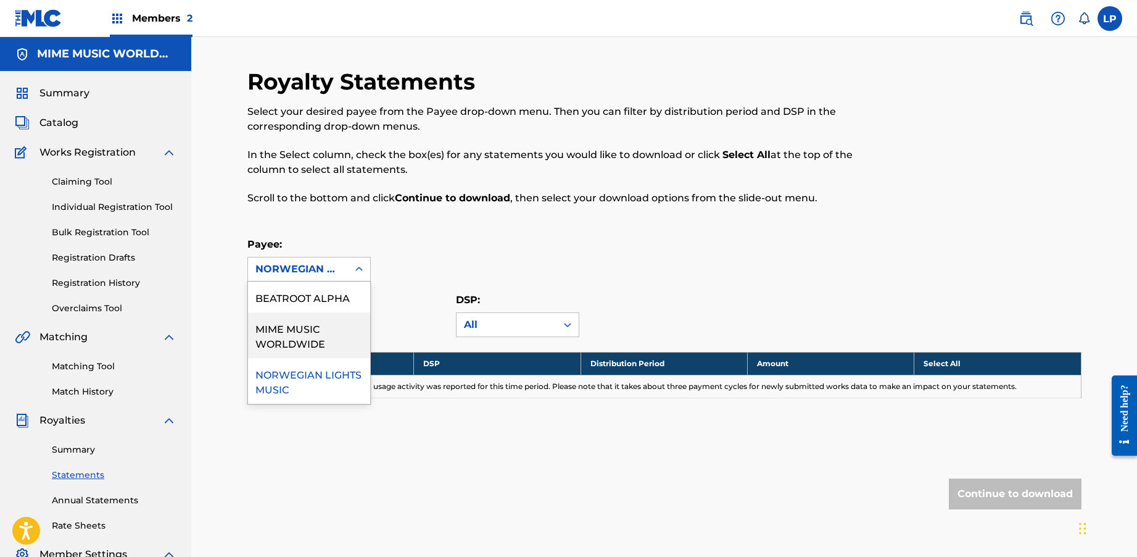
click at [315, 334] on div "MIME MUSIC WORLDWIDE" at bounding box center [309, 335] width 122 height 46
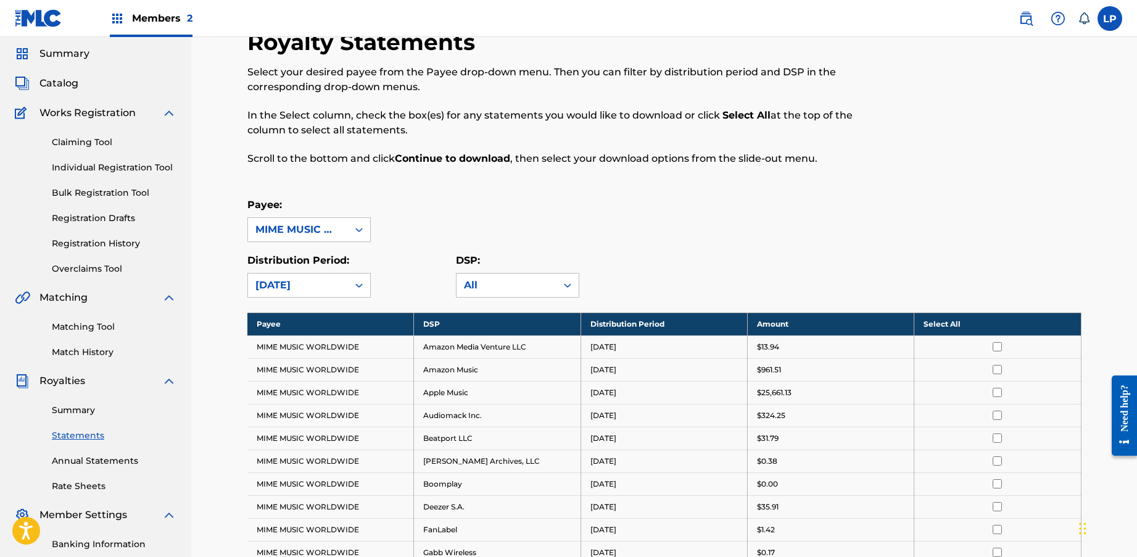
scroll to position [48, 0]
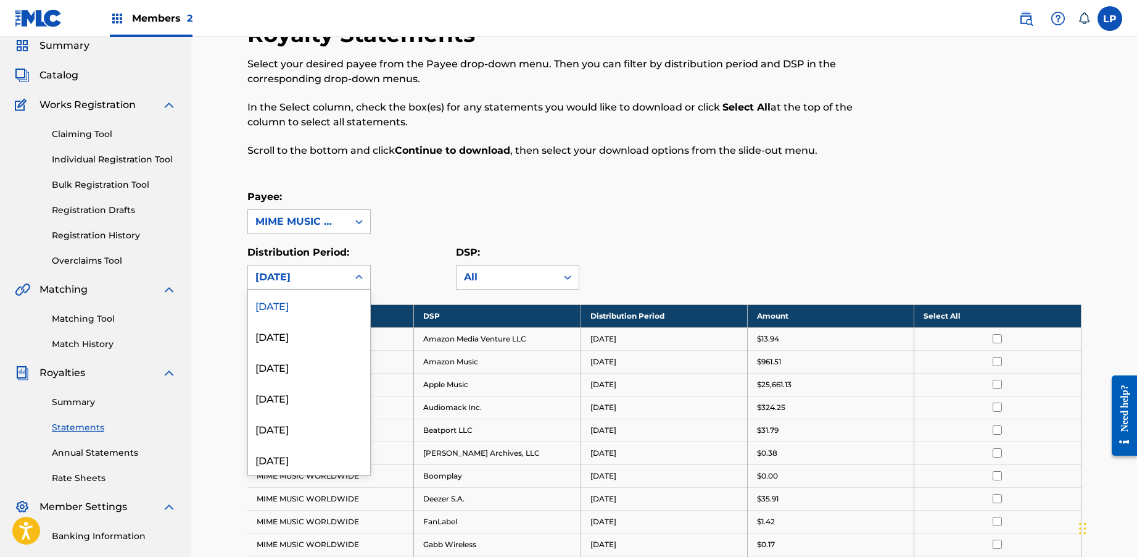
click at [343, 273] on div "[DATE]" at bounding box center [298, 276] width 100 height 23
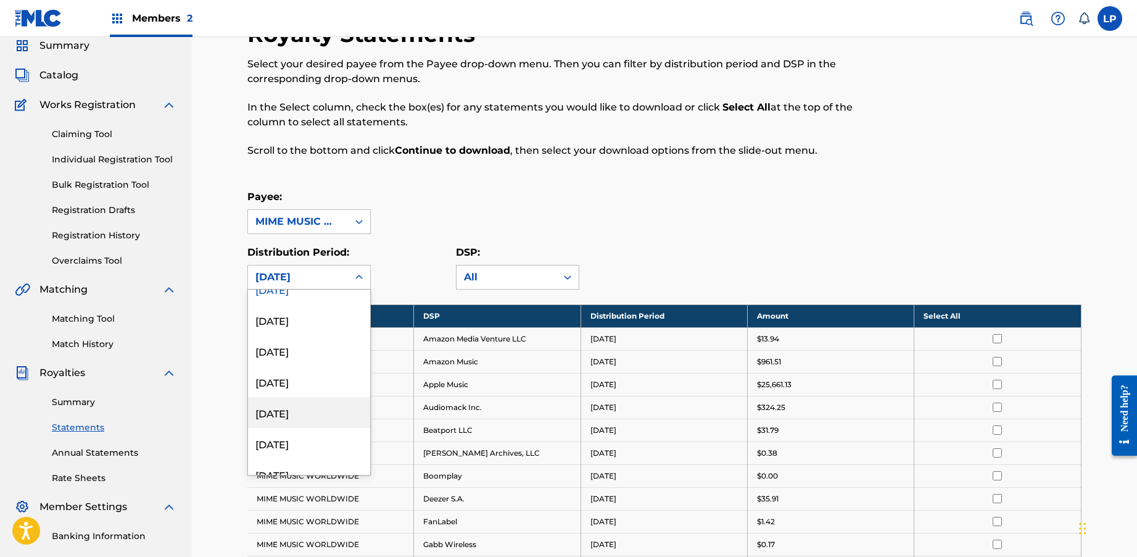
scroll to position [24, 0]
click at [312, 407] on div "[DATE]" at bounding box center [309, 404] width 122 height 31
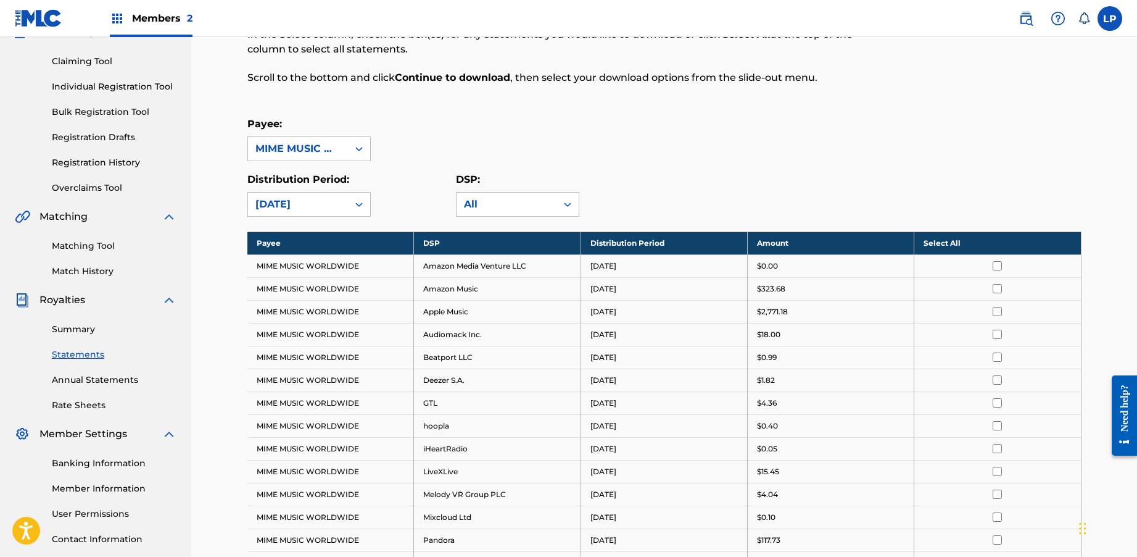
scroll to position [112, 0]
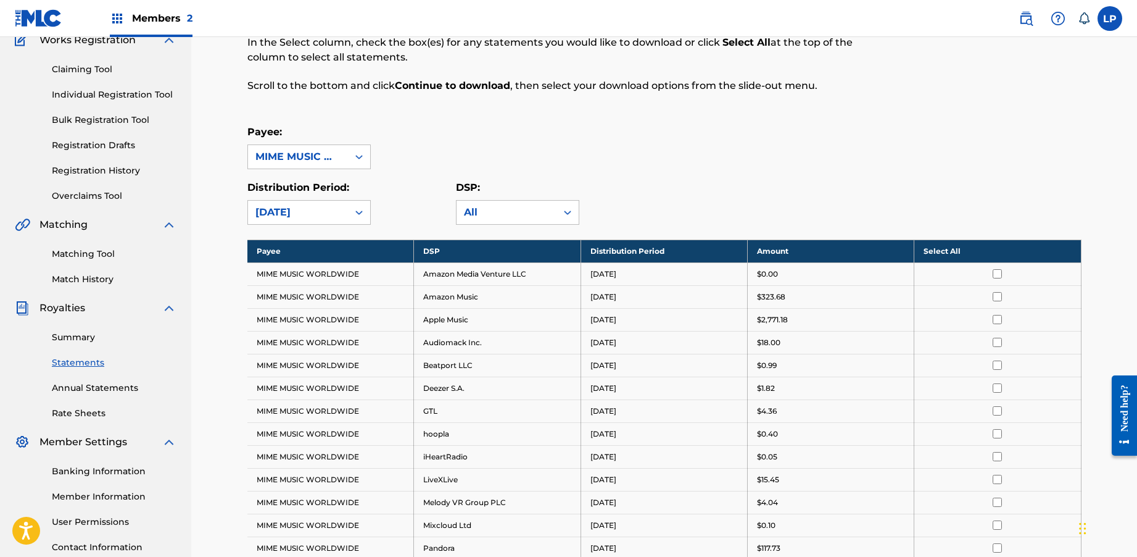
click at [986, 251] on th "Select All" at bounding box center [998, 250] width 167 height 23
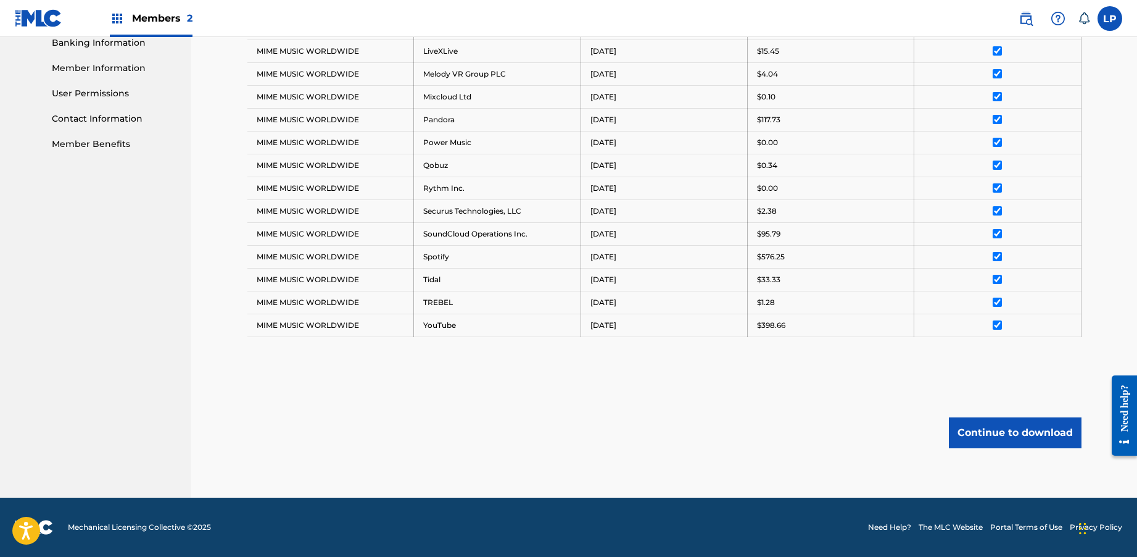
click at [1002, 433] on button "Continue to download" at bounding box center [1015, 432] width 133 height 31
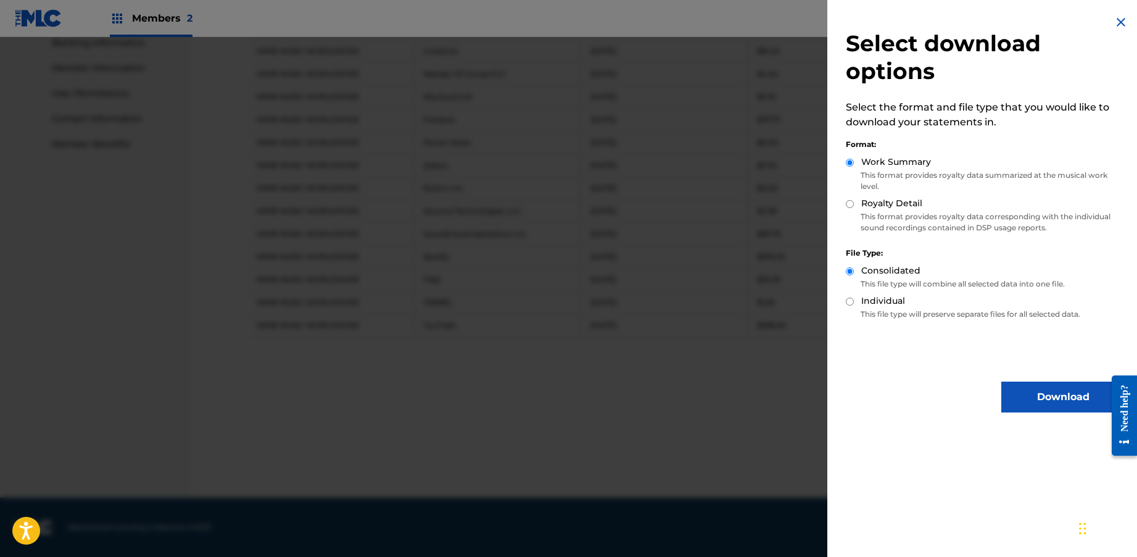
click at [1033, 394] on button "Download" at bounding box center [1063, 396] width 123 height 31
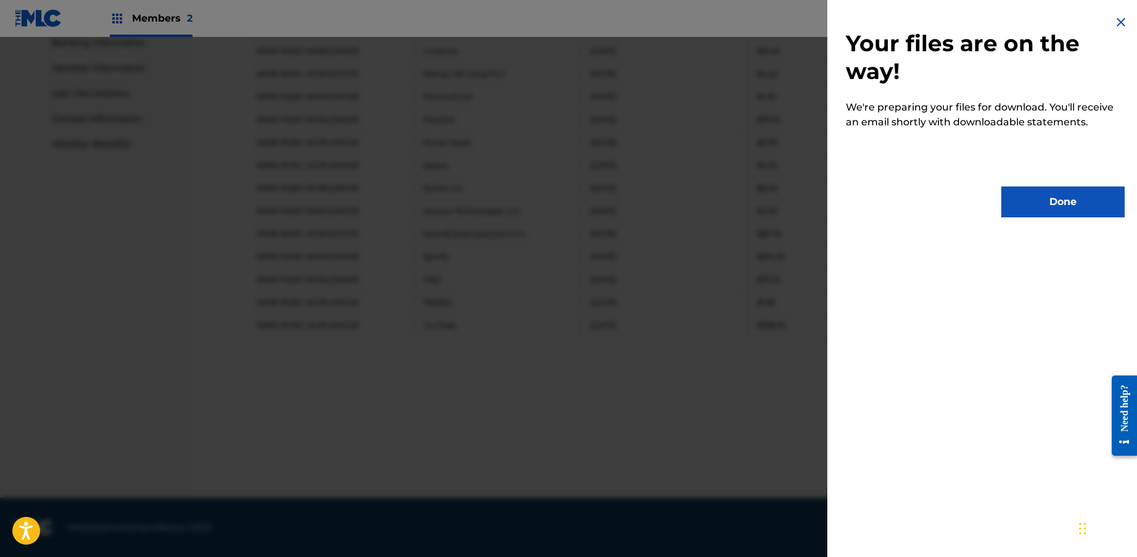
click at [1054, 202] on button "Done" at bounding box center [1063, 201] width 123 height 31
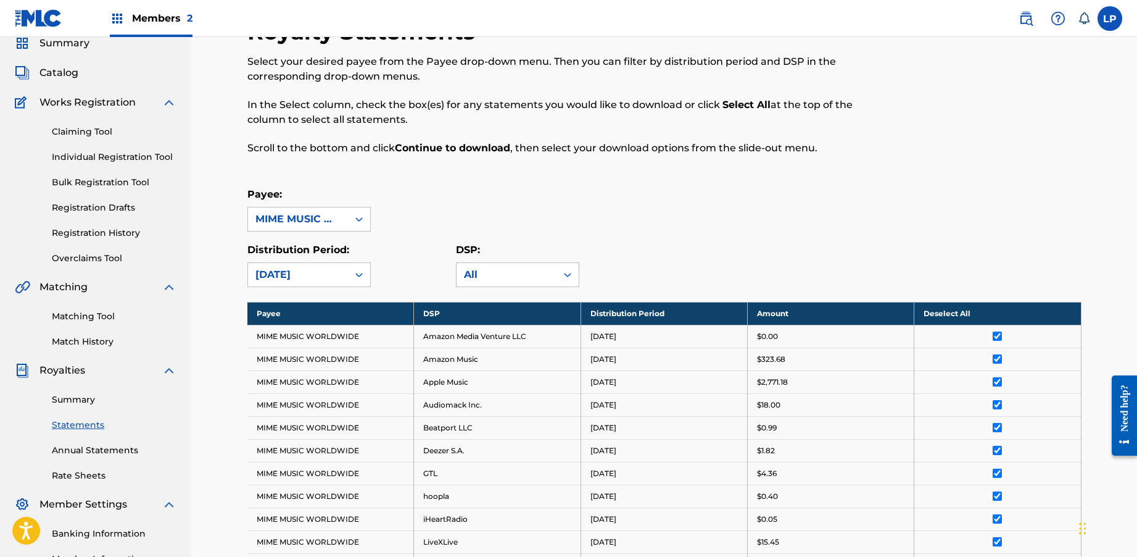
scroll to position [43, 0]
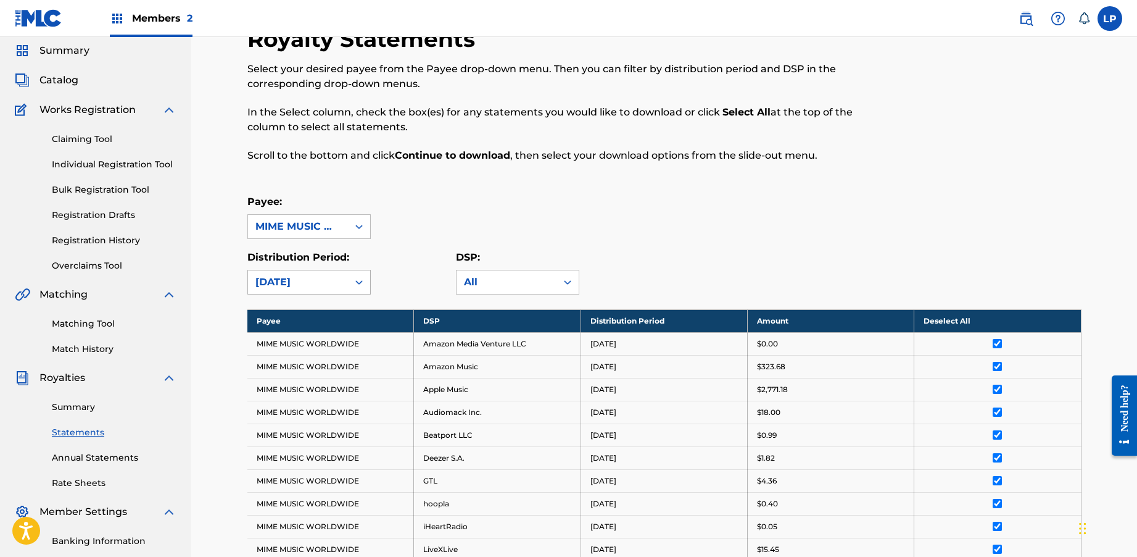
click at [291, 282] on div "[DATE]" at bounding box center [298, 282] width 85 height 15
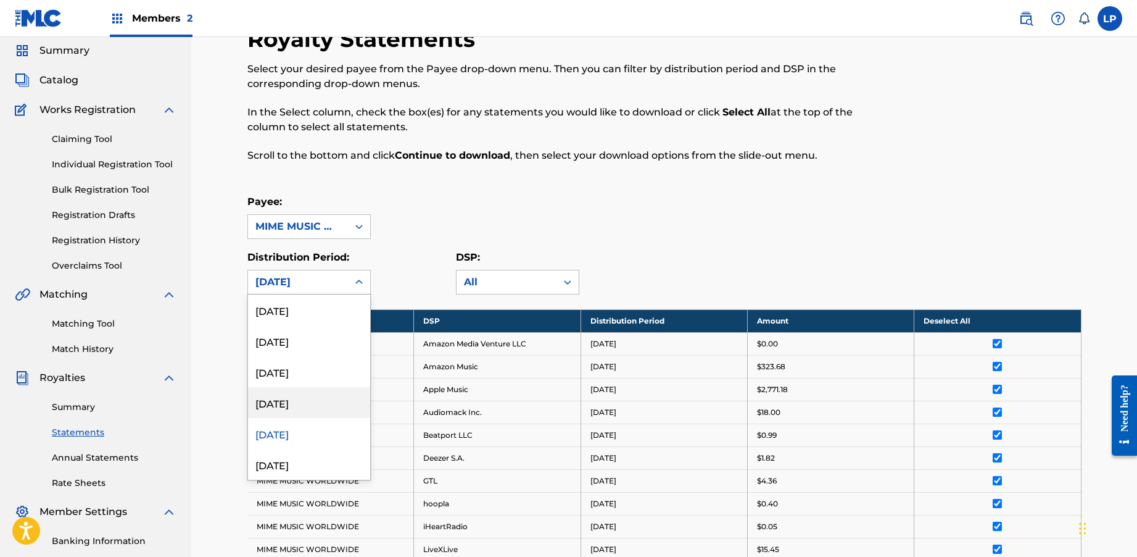
click at [288, 412] on div "[DATE]" at bounding box center [309, 402] width 122 height 31
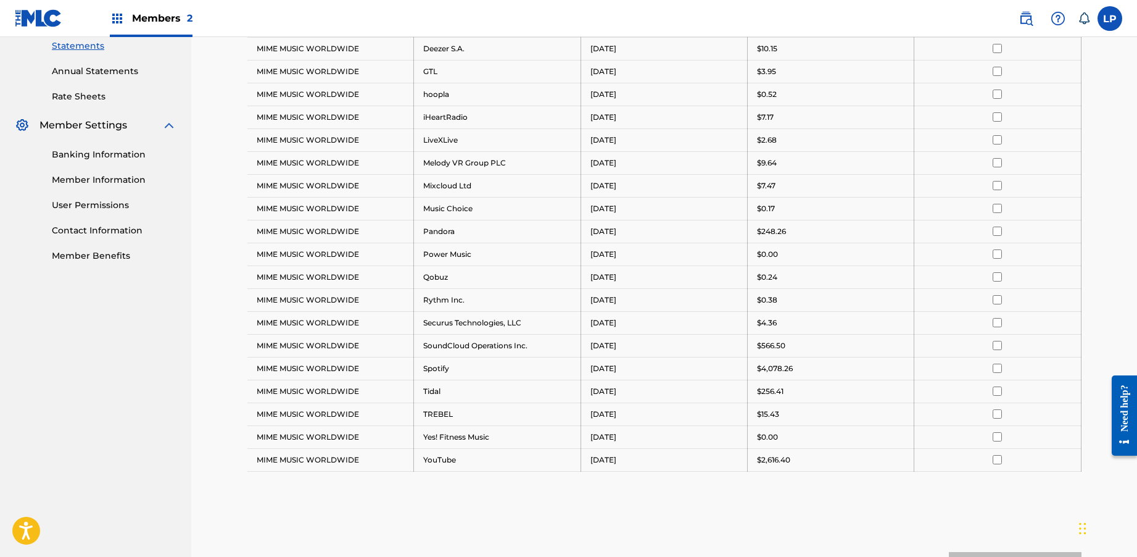
scroll to position [249, 0]
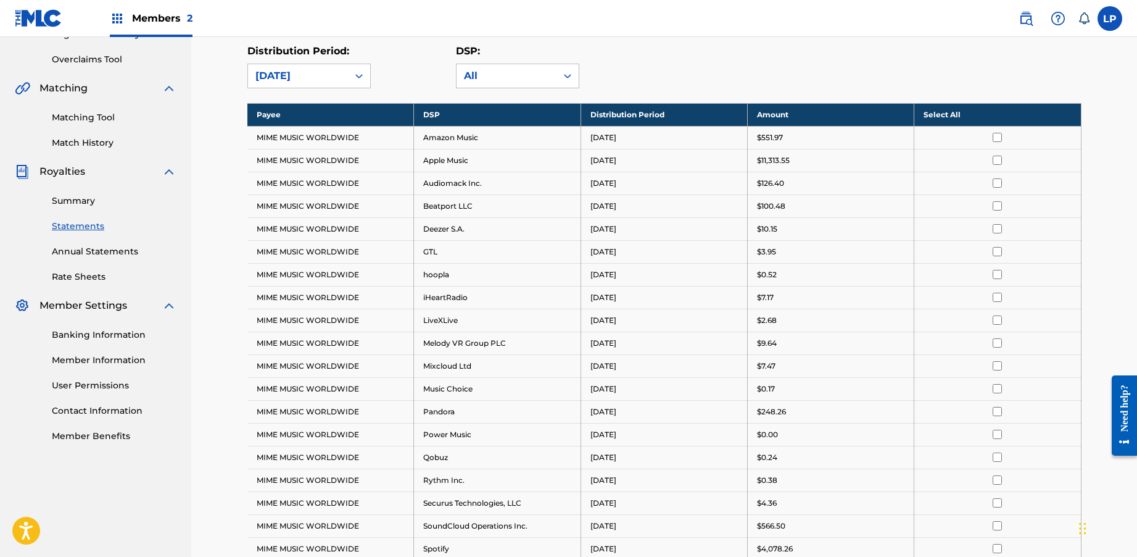
drag, startPoint x: 950, startPoint y: 115, endPoint x: 962, endPoint y: 119, distance: 11.7
click at [950, 115] on th "Select All" at bounding box center [998, 114] width 167 height 23
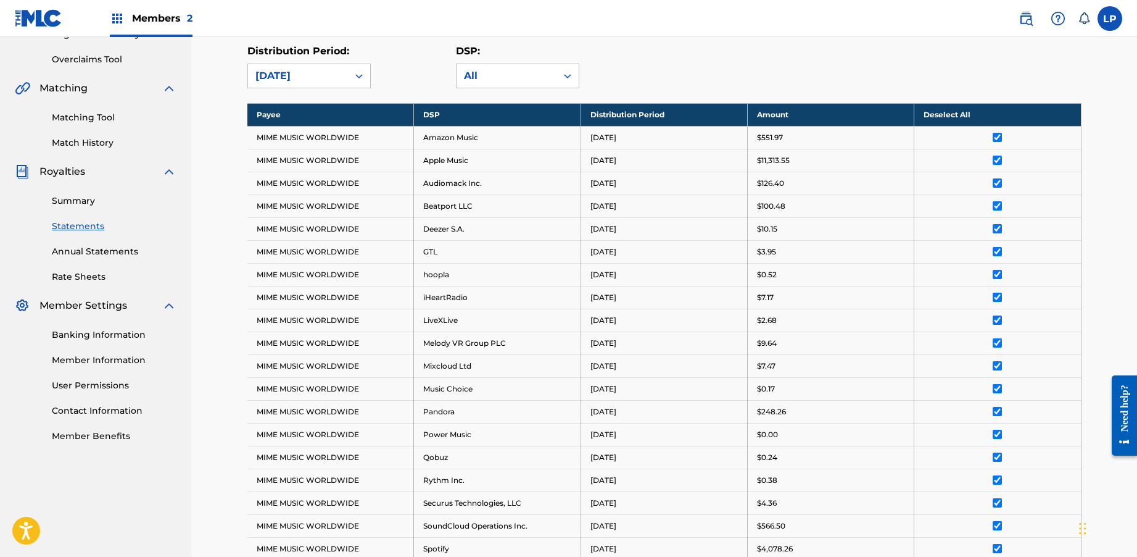
scroll to position [563, 0]
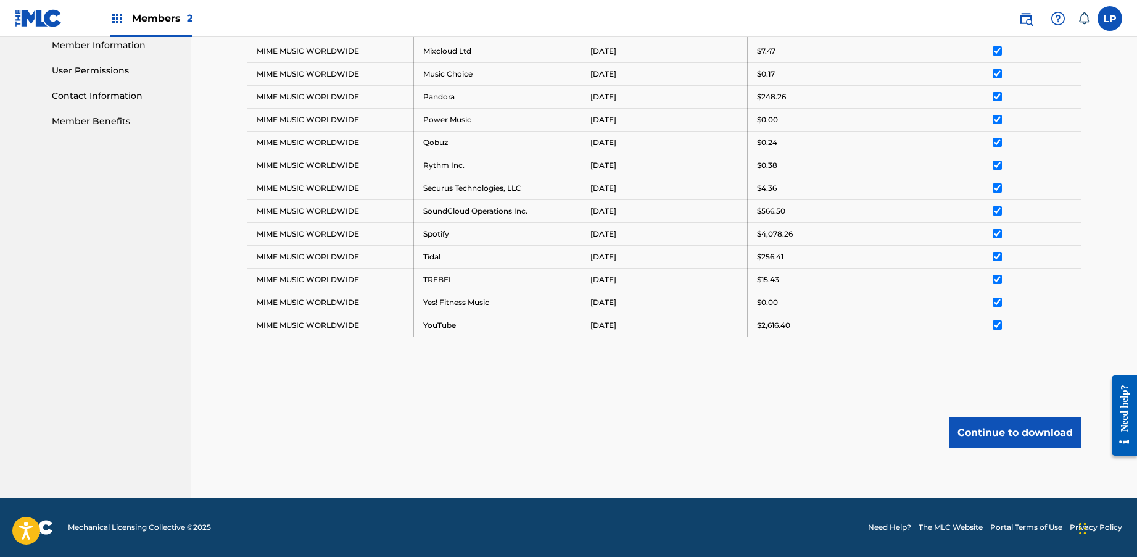
click at [1007, 435] on button "Continue to download" at bounding box center [1015, 432] width 133 height 31
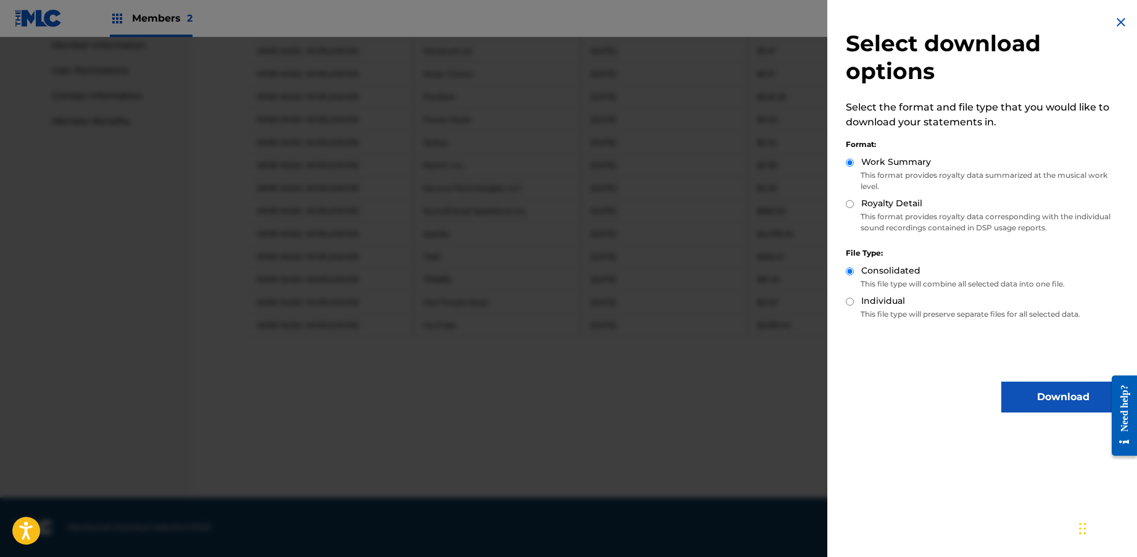
drag, startPoint x: 1020, startPoint y: 391, endPoint x: 1008, endPoint y: 399, distance: 14.1
click at [1020, 391] on button "Download" at bounding box center [1063, 396] width 123 height 31
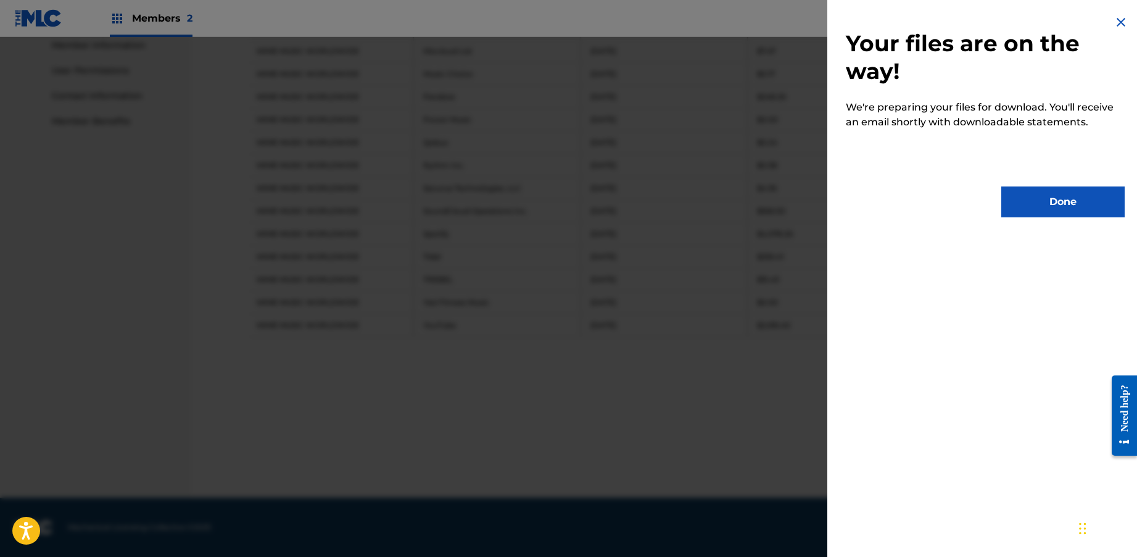
click at [1023, 180] on div "Your files are on the way! We're preparing your files for download. You'll rece…" at bounding box center [986, 116] width 316 height 232
click at [1023, 193] on button "Done" at bounding box center [1063, 201] width 123 height 31
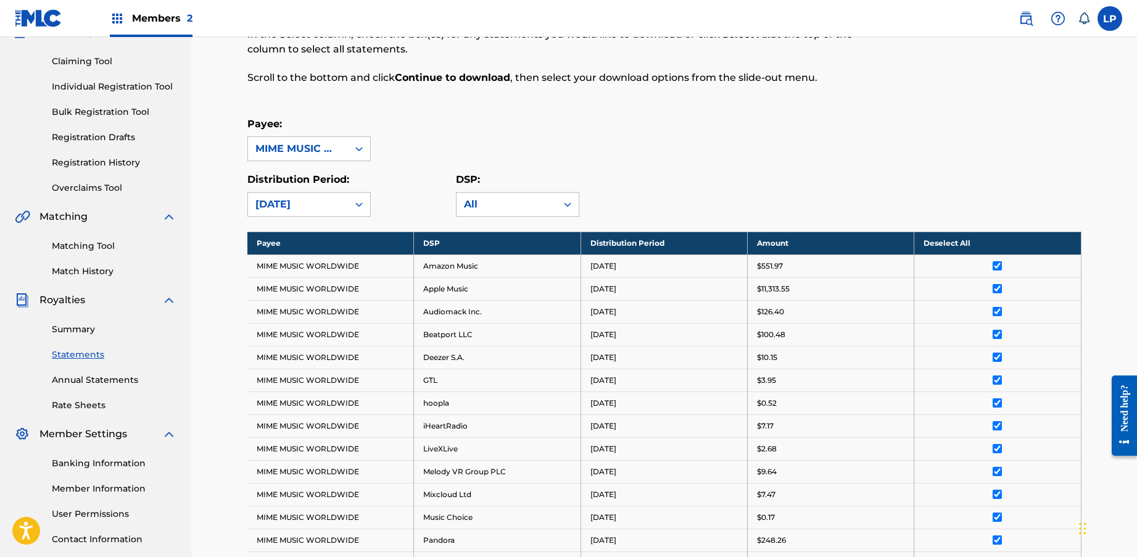
scroll to position [0, 0]
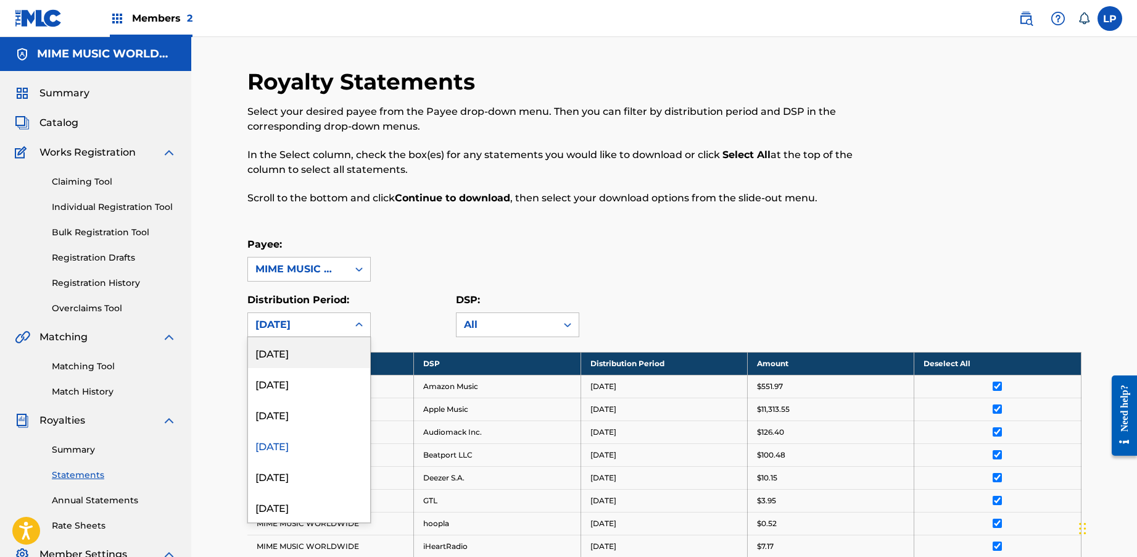
click at [344, 321] on div "[DATE]" at bounding box center [298, 324] width 100 height 23
click at [304, 409] on div "[DATE]" at bounding box center [309, 414] width 122 height 31
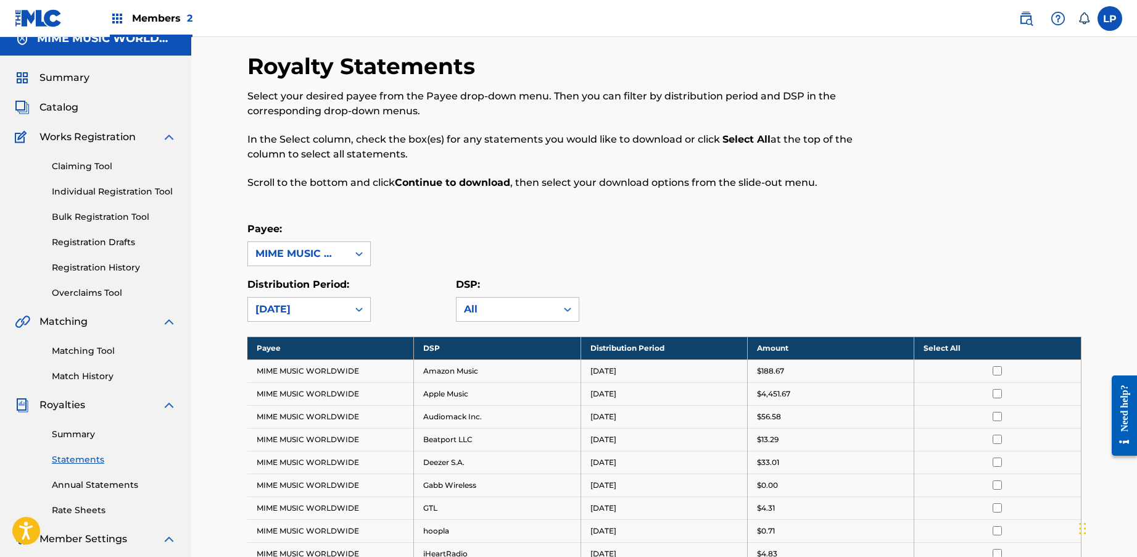
click at [999, 357] on th "Select All" at bounding box center [998, 347] width 167 height 23
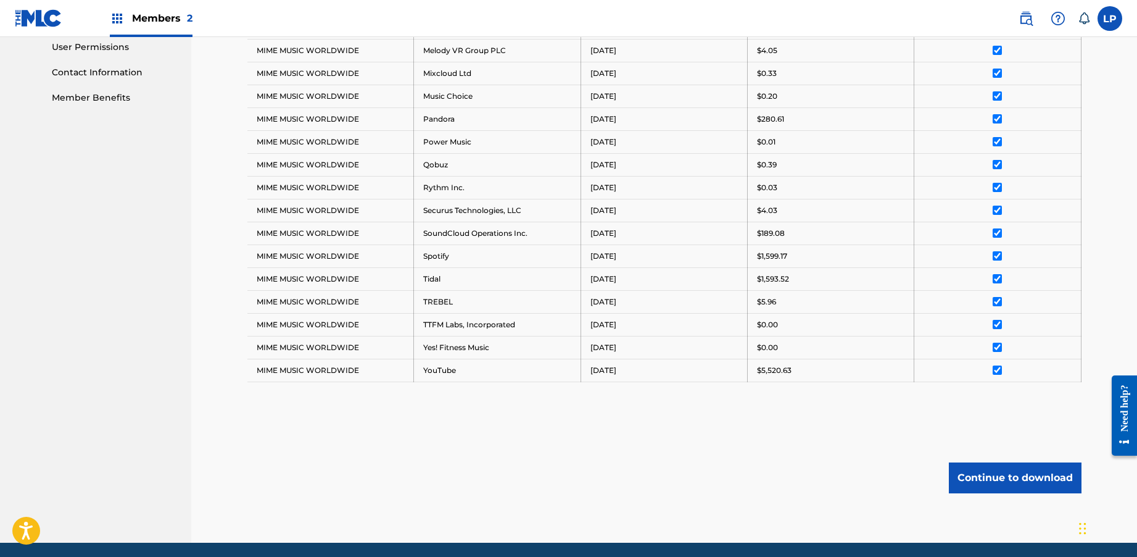
scroll to position [632, 0]
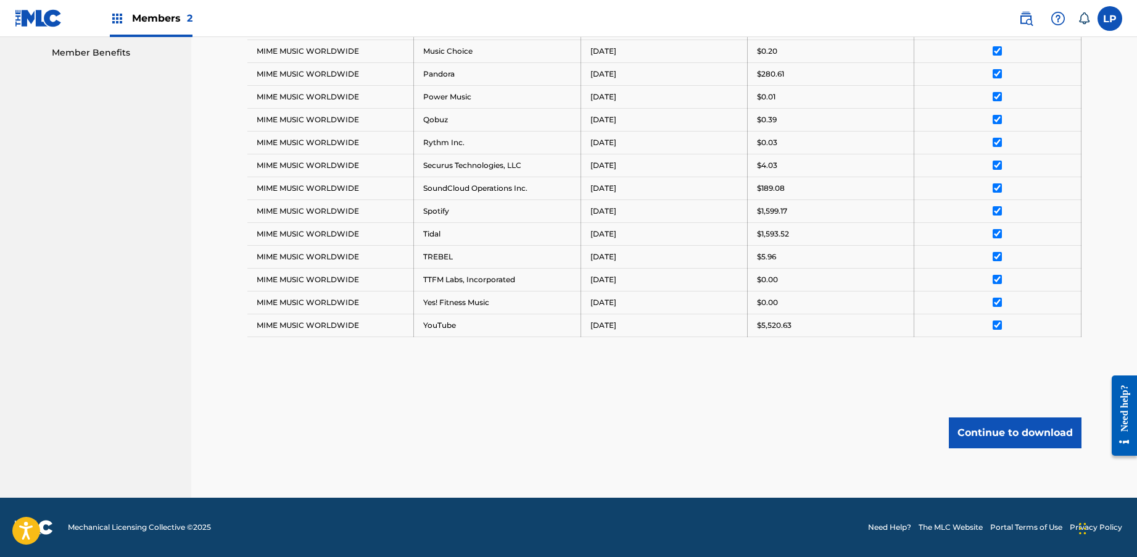
click at [1013, 434] on button "Continue to download" at bounding box center [1015, 432] width 133 height 31
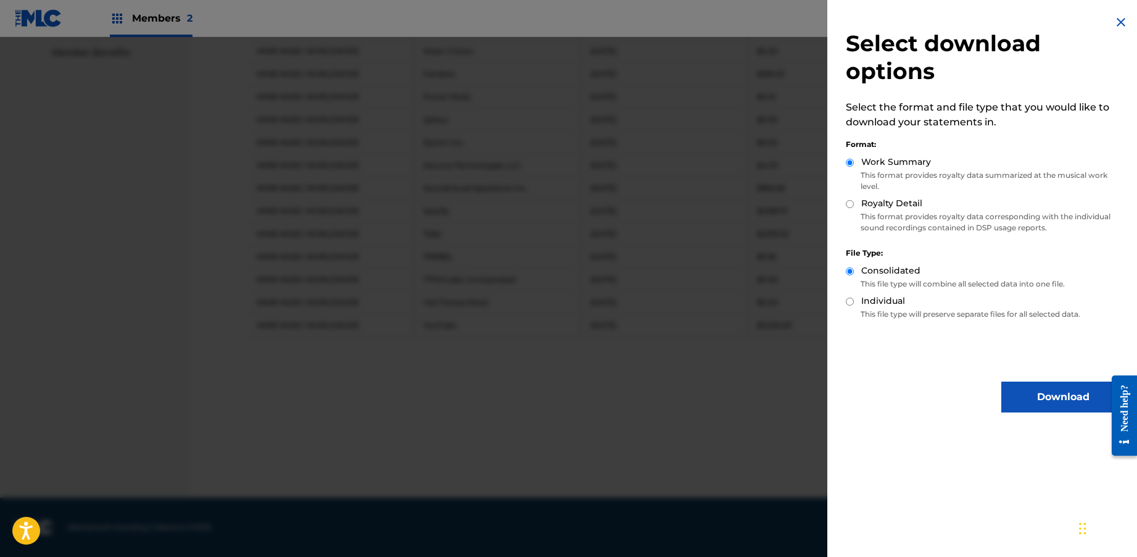
click at [1039, 390] on button "Download" at bounding box center [1063, 396] width 123 height 31
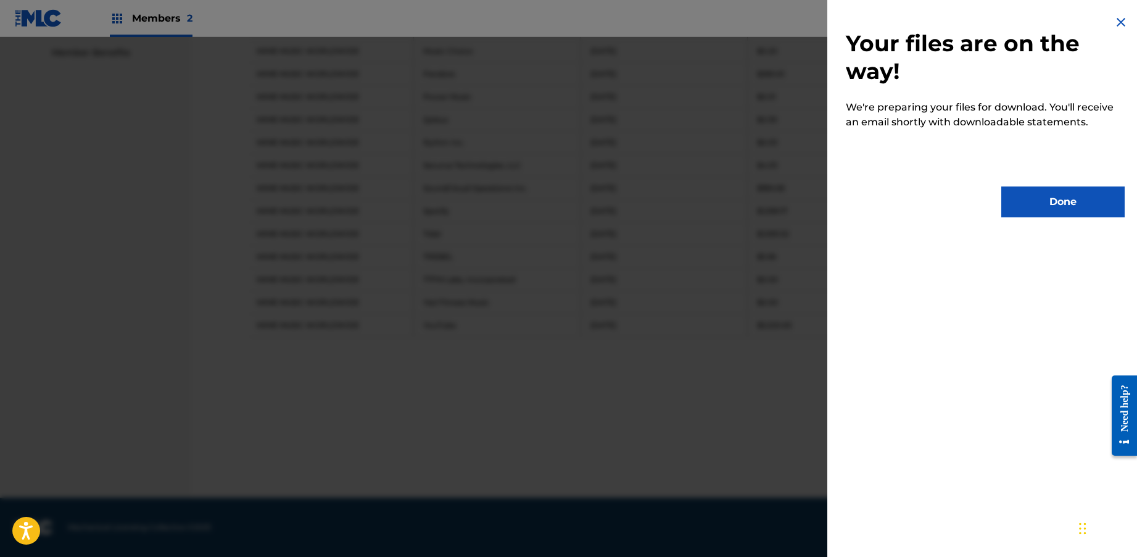
click at [1034, 209] on button "Done" at bounding box center [1063, 201] width 123 height 31
